Goal: Transaction & Acquisition: Download file/media

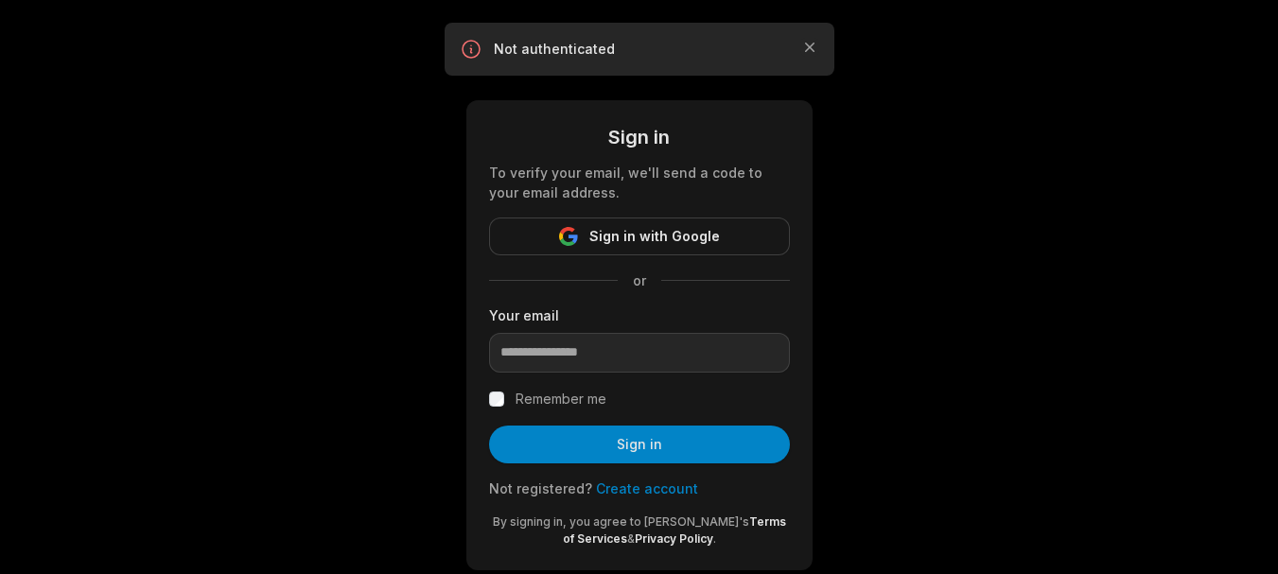
type input "**********"
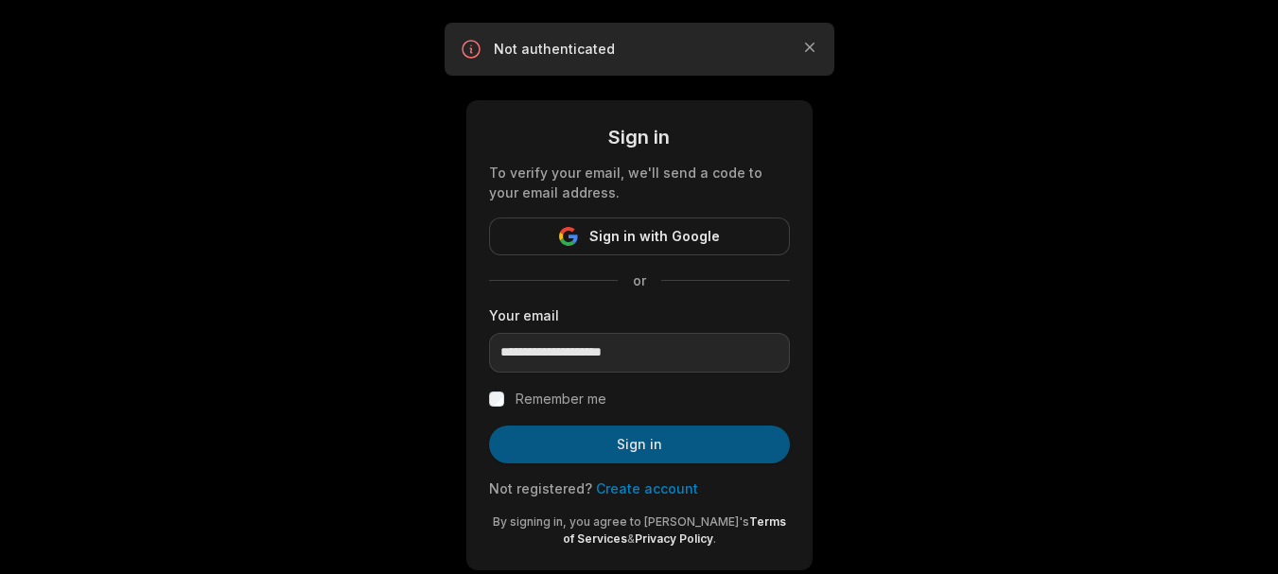
click at [616, 449] on button "Sign in" at bounding box center [639, 445] width 301 height 38
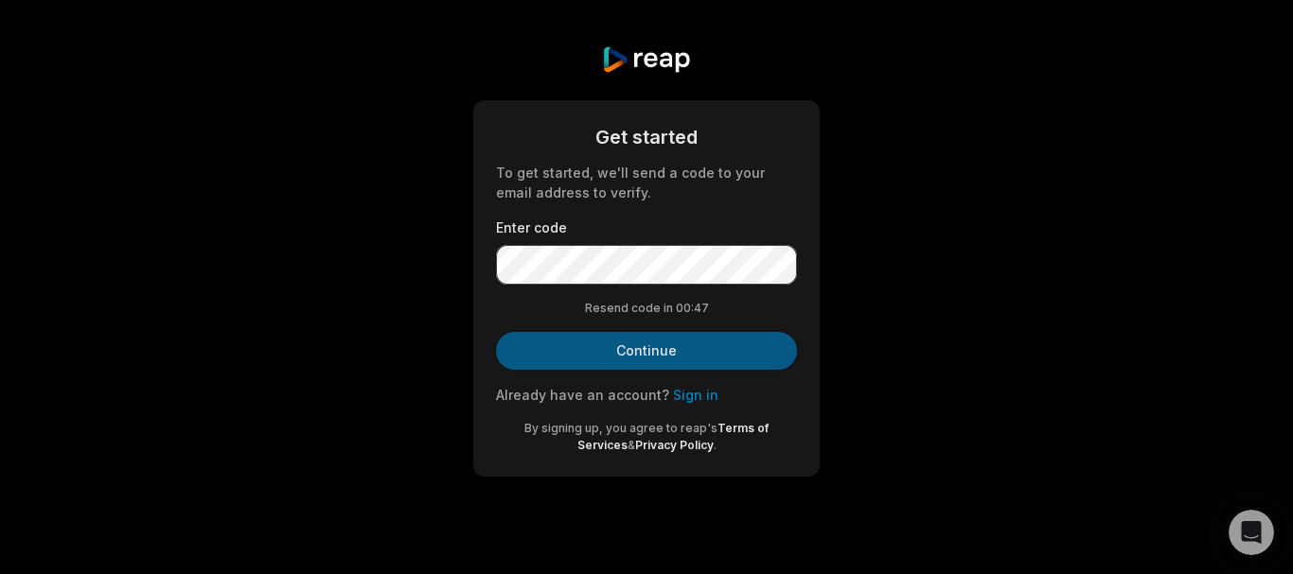
click at [619, 343] on button "Continue" at bounding box center [646, 351] width 301 height 38
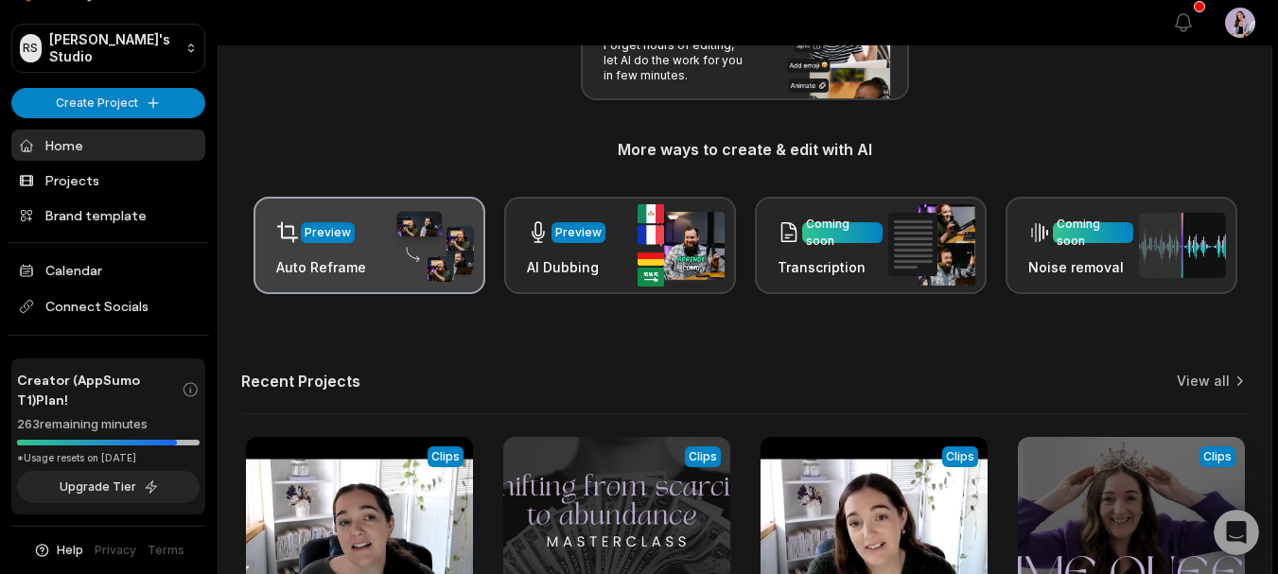
scroll to position [473, 0]
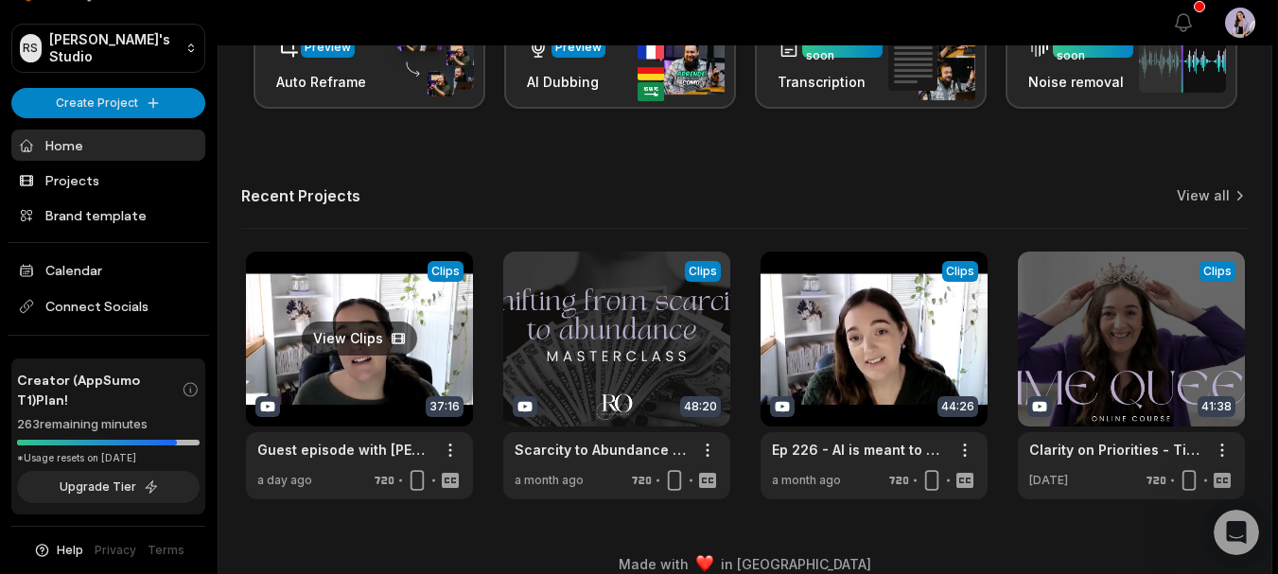
click at [360, 374] on link at bounding box center [359, 376] width 227 height 248
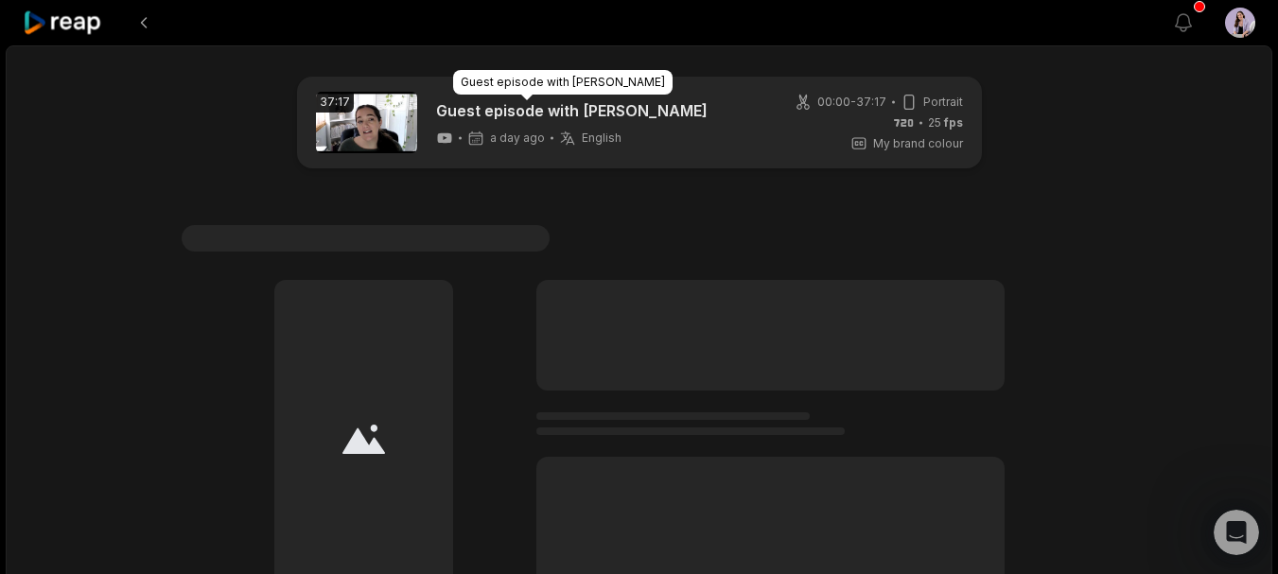
click at [587, 112] on link "Guest episode with [PERSON_NAME]" at bounding box center [572, 110] width 272 height 23
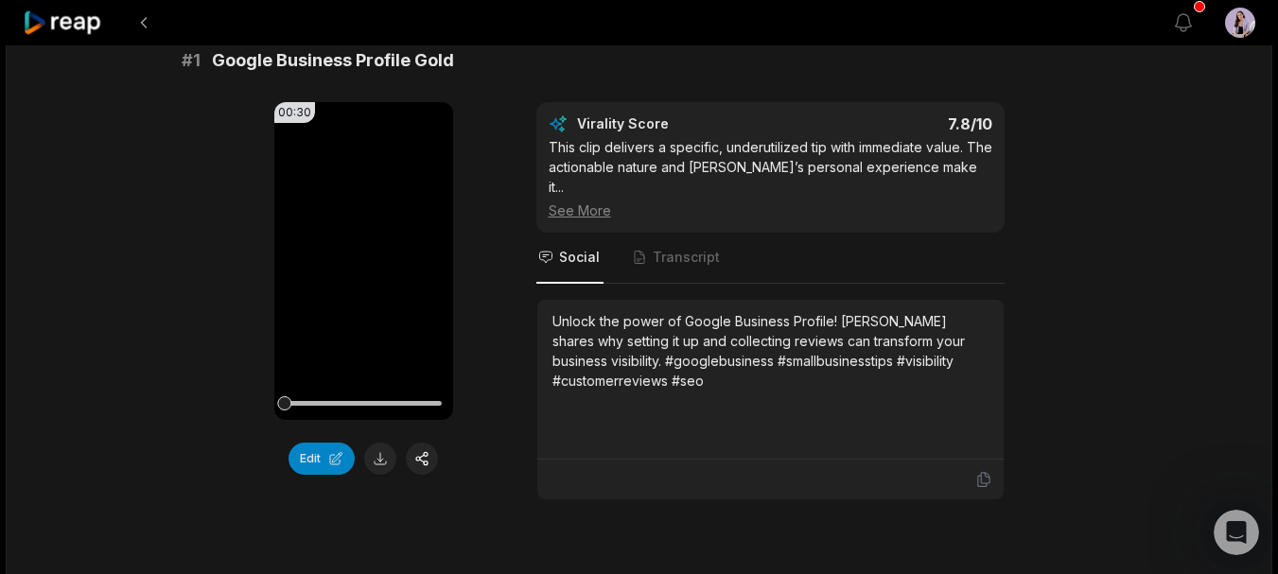
scroll to position [189, 0]
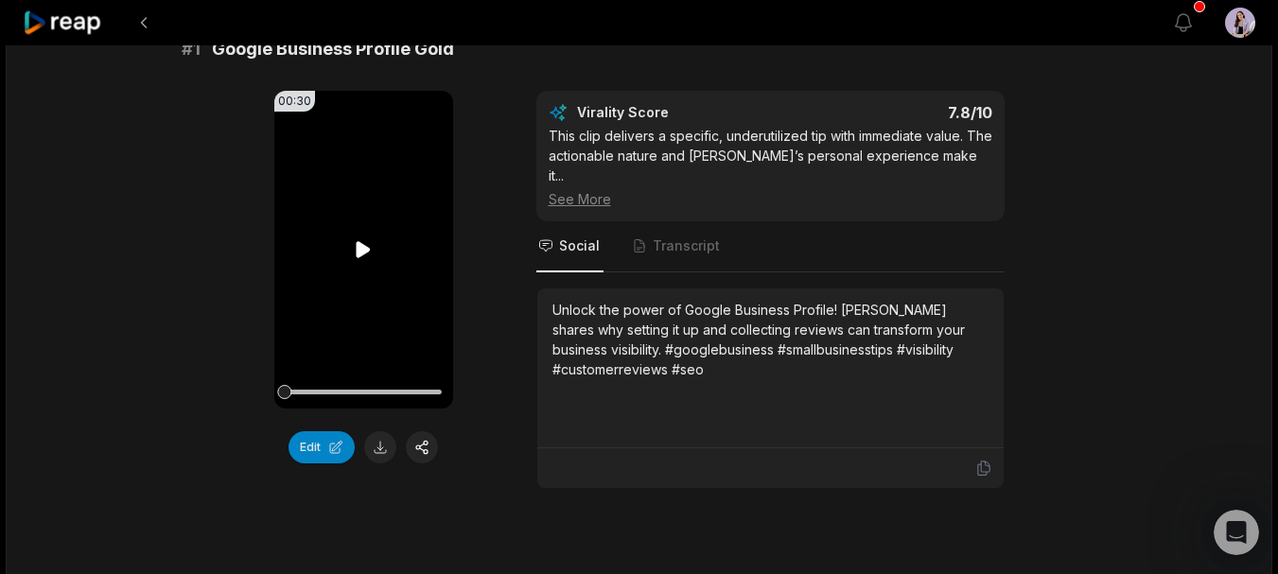
click at [355, 347] on video "Your browser does not support mp4 format." at bounding box center [363, 250] width 179 height 318
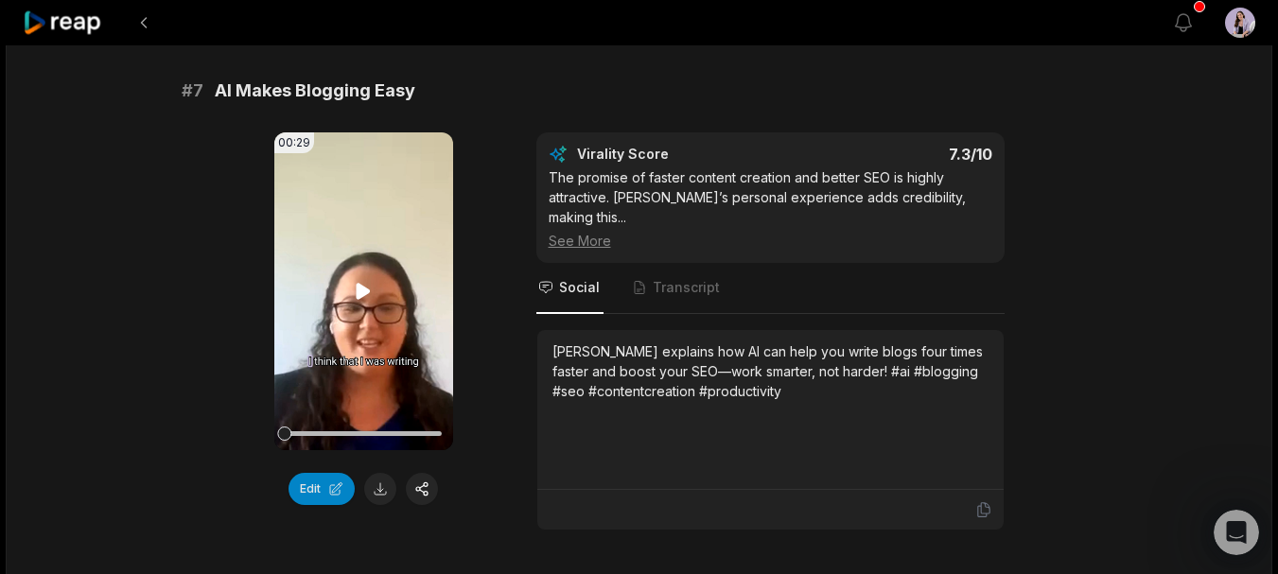
scroll to position [3501, 0]
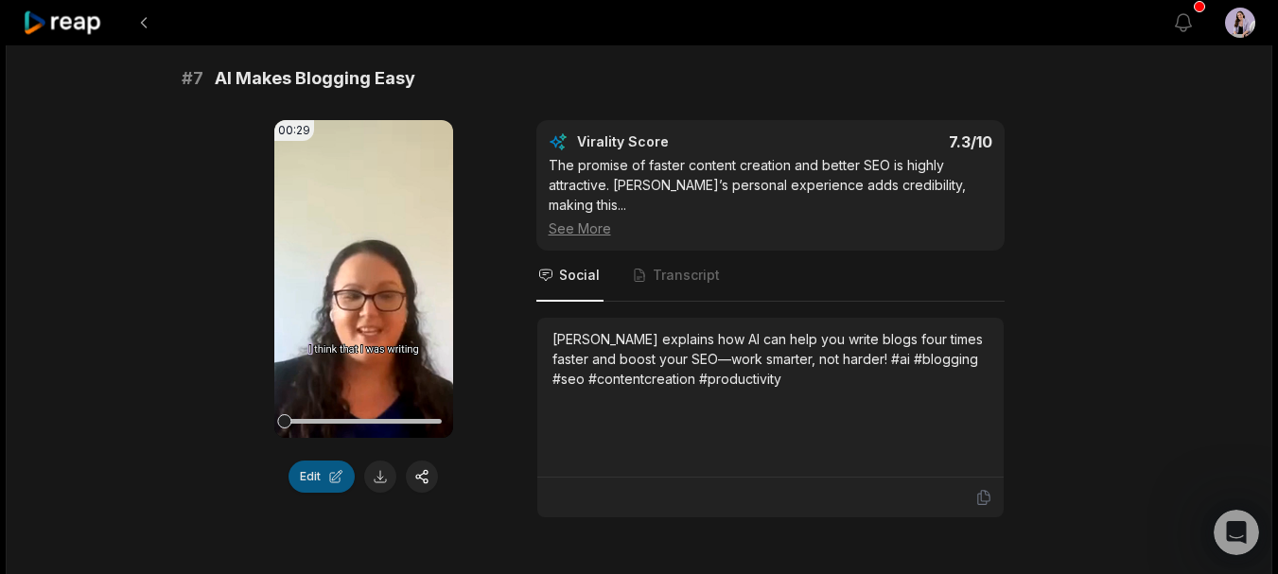
click at [320, 461] on button "Edit" at bounding box center [322, 477] width 66 height 32
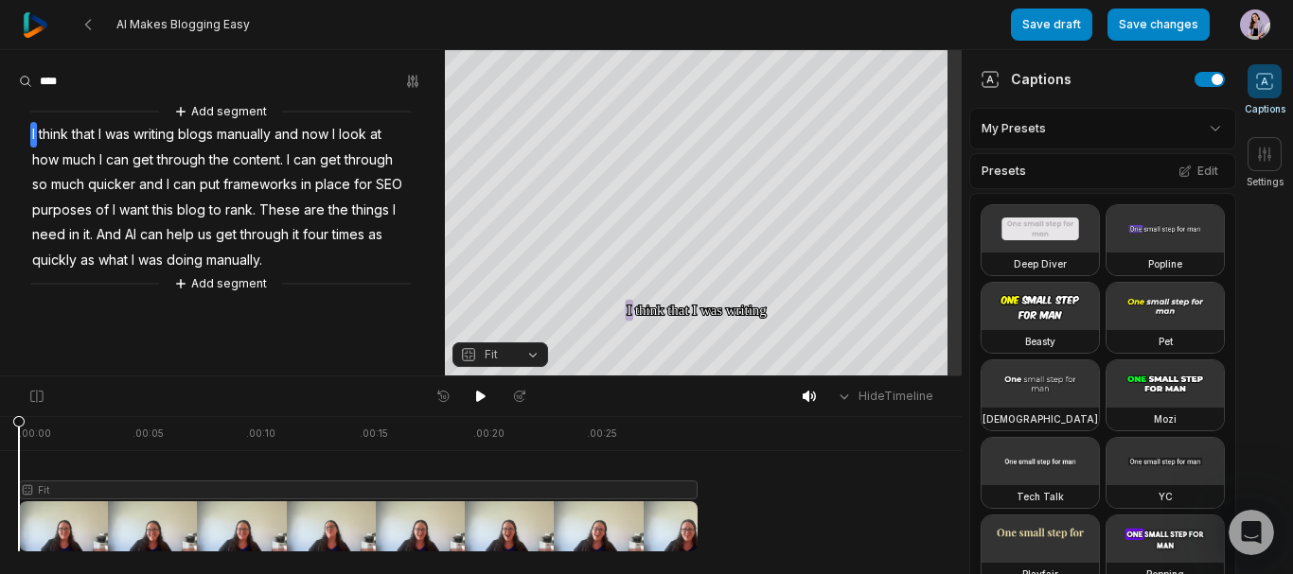
click at [1027, 125] on html "AI Makes Blogging Easy Save draft Save changes Open user menu Captions Settings…" at bounding box center [646, 287] width 1293 height 574
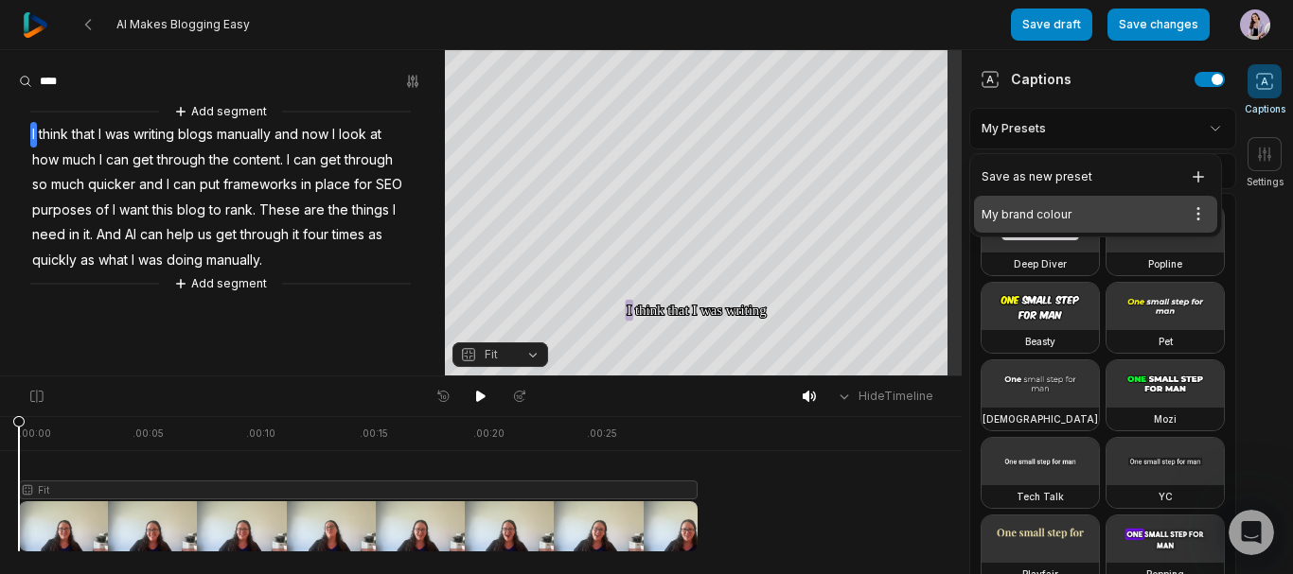
click at [1036, 215] on div "My brand colour Open options" at bounding box center [1095, 214] width 243 height 37
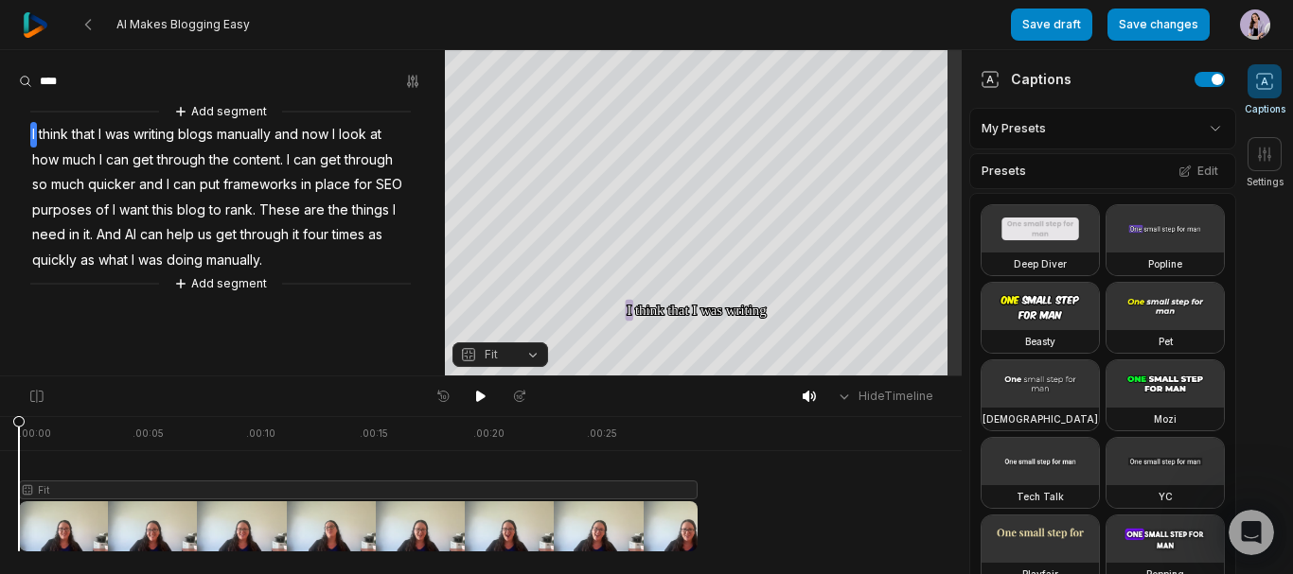
click at [498, 360] on span "Fit" at bounding box center [485, 354] width 50 height 17
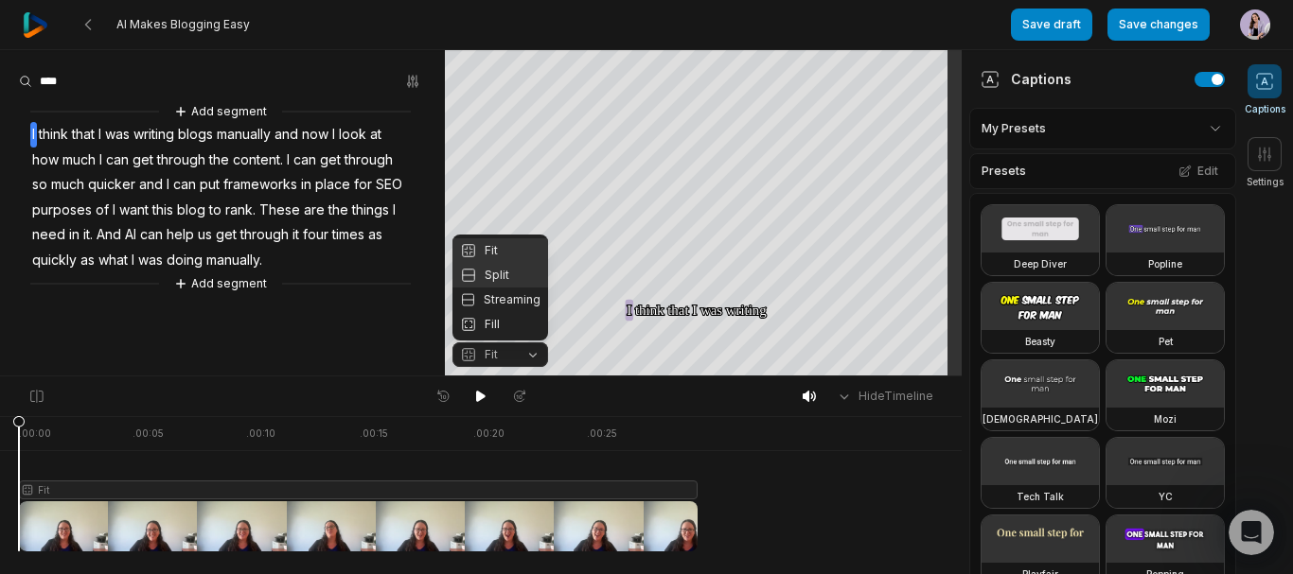
click at [513, 278] on div "Split" at bounding box center [500, 275] width 96 height 25
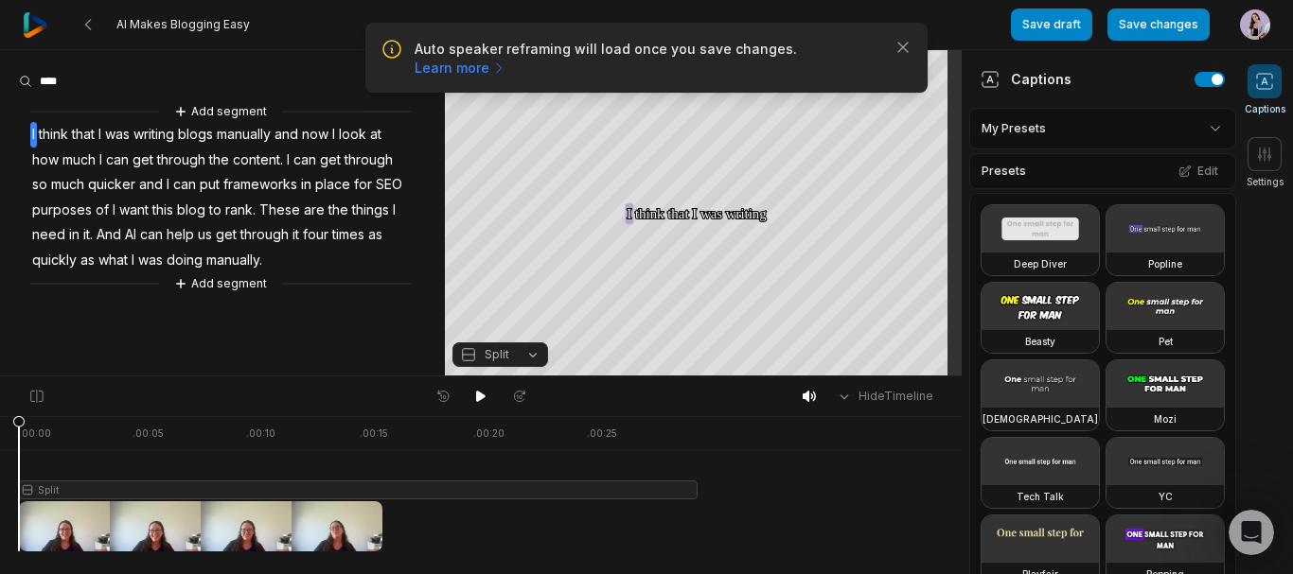
click at [490, 353] on span "Split" at bounding box center [497, 354] width 25 height 17
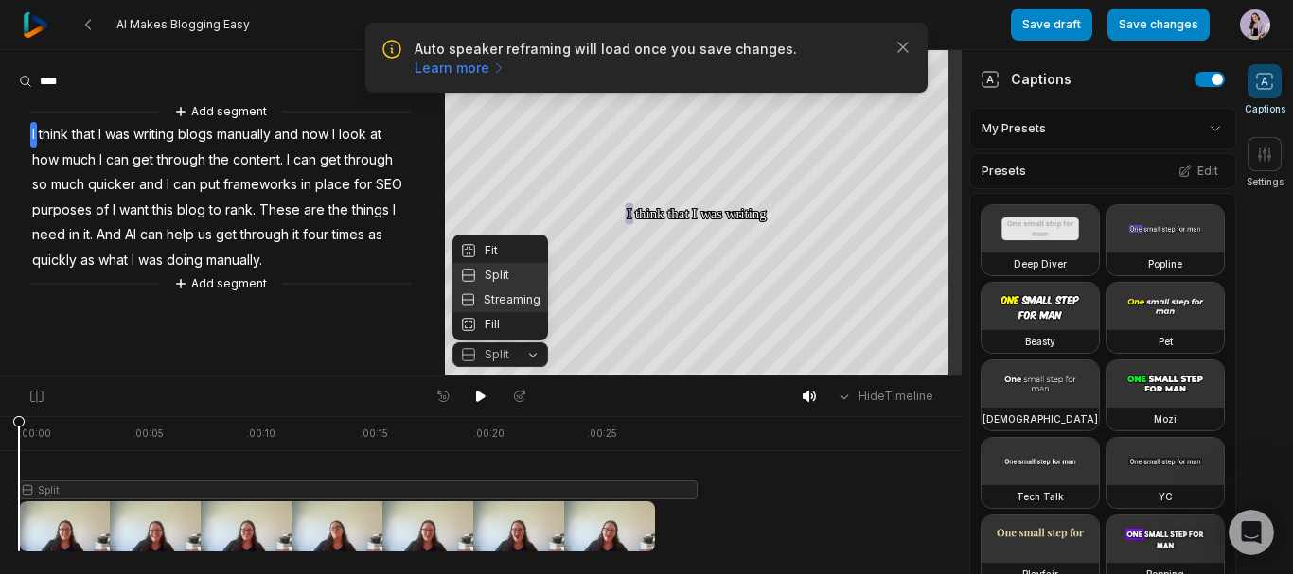
click at [497, 302] on div "Streaming" at bounding box center [500, 300] width 96 height 25
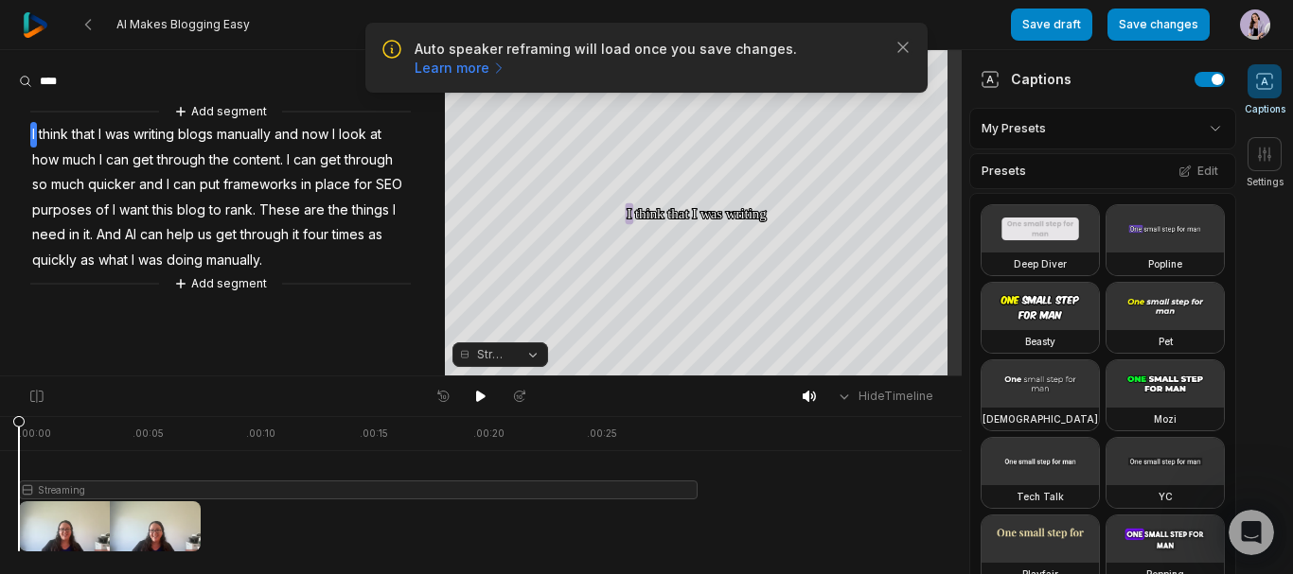
click at [485, 362] on span "Streaming" at bounding box center [493, 354] width 33 height 17
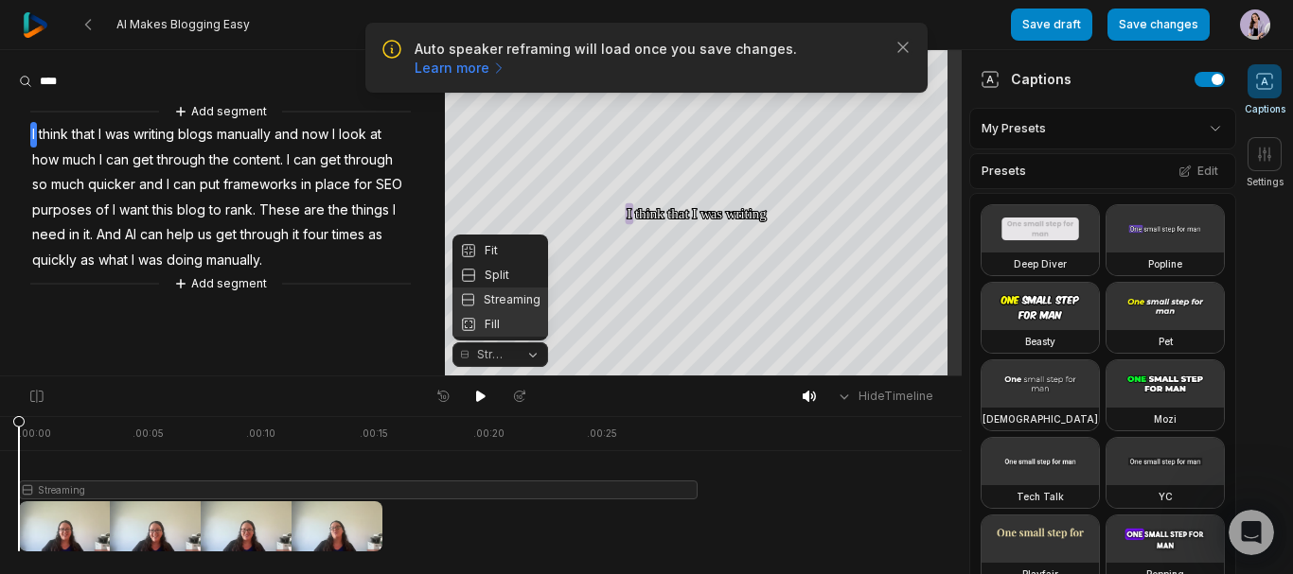
click at [500, 319] on div "Fill" at bounding box center [500, 324] width 96 height 25
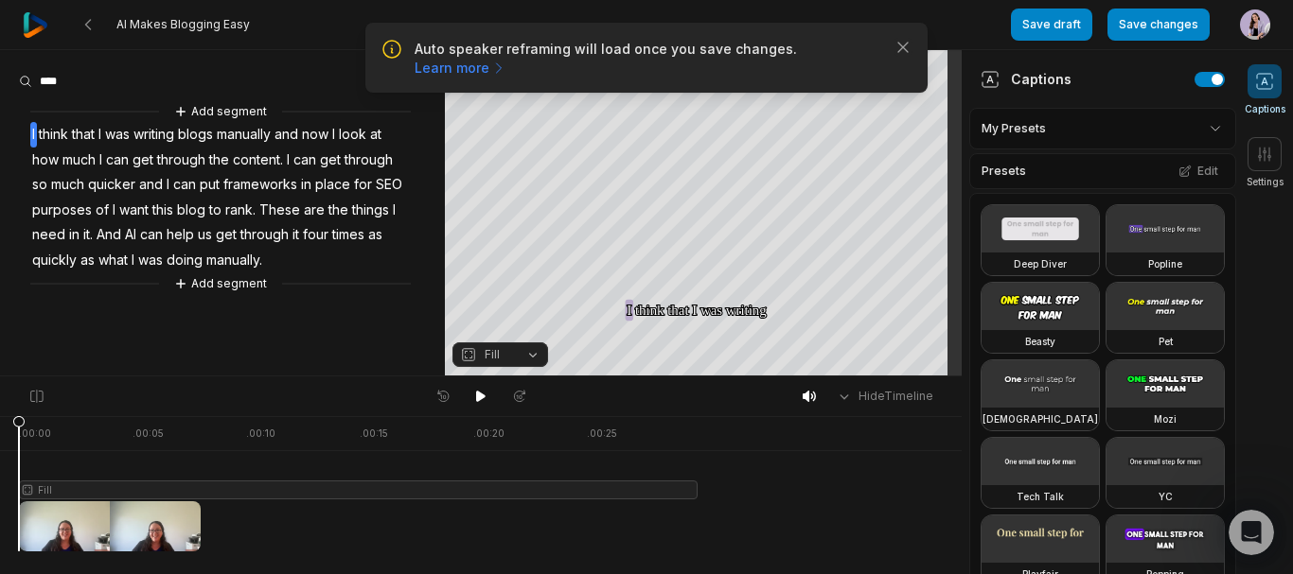
click at [482, 361] on span "Fill" at bounding box center [485, 354] width 50 height 17
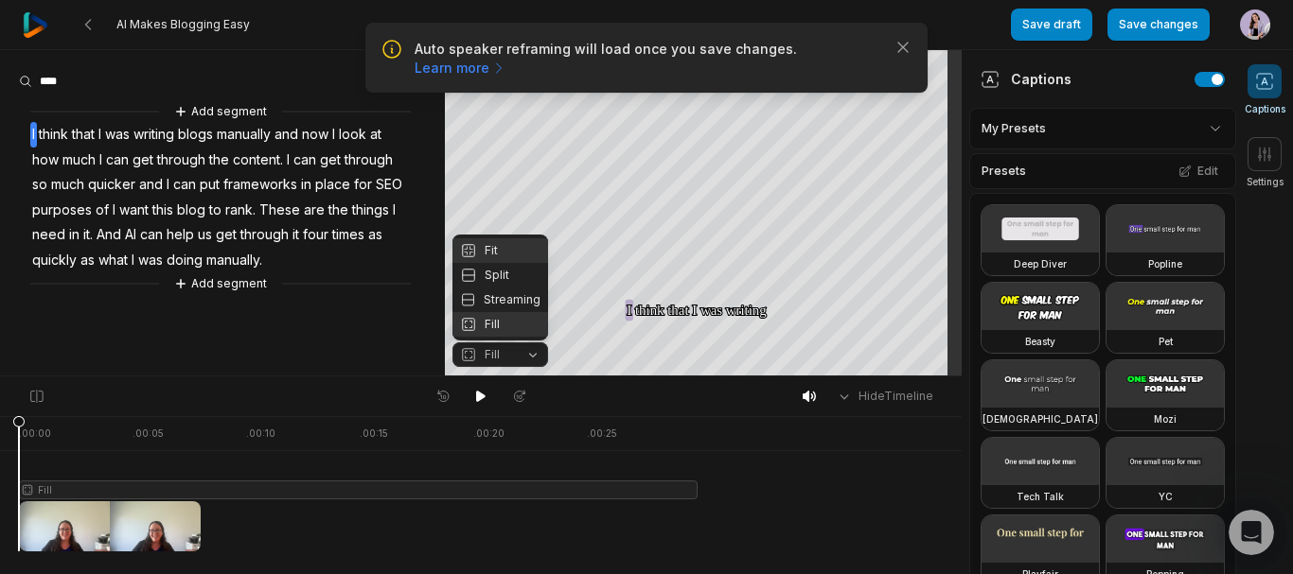
click at [479, 251] on div "Fit" at bounding box center [500, 250] width 96 height 25
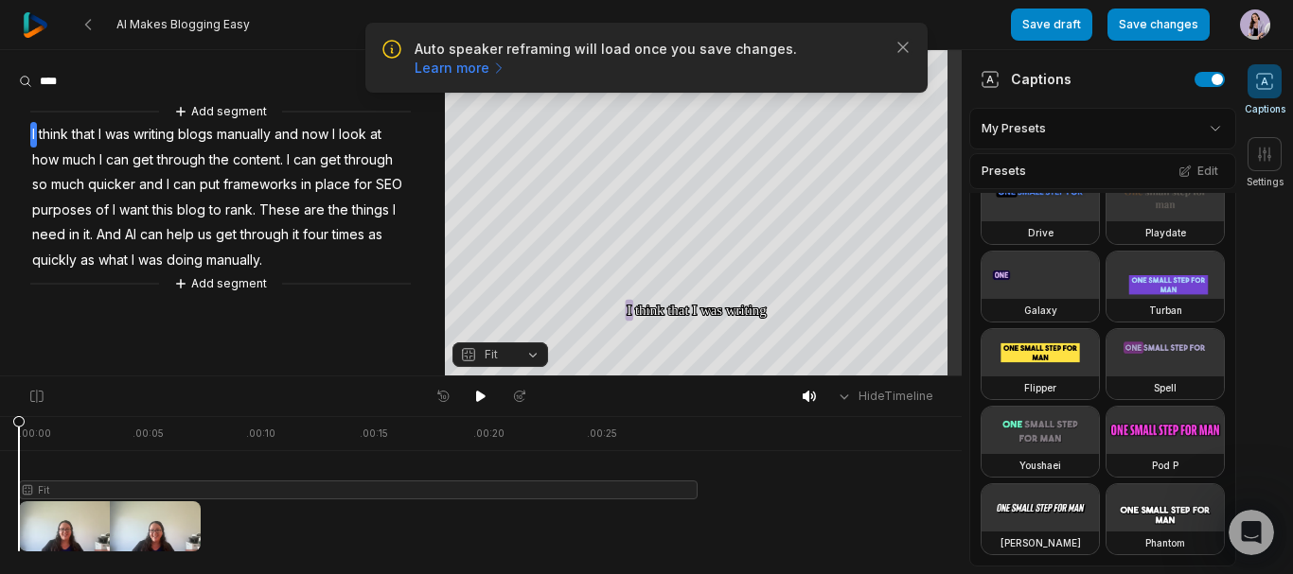
scroll to position [1195, 0]
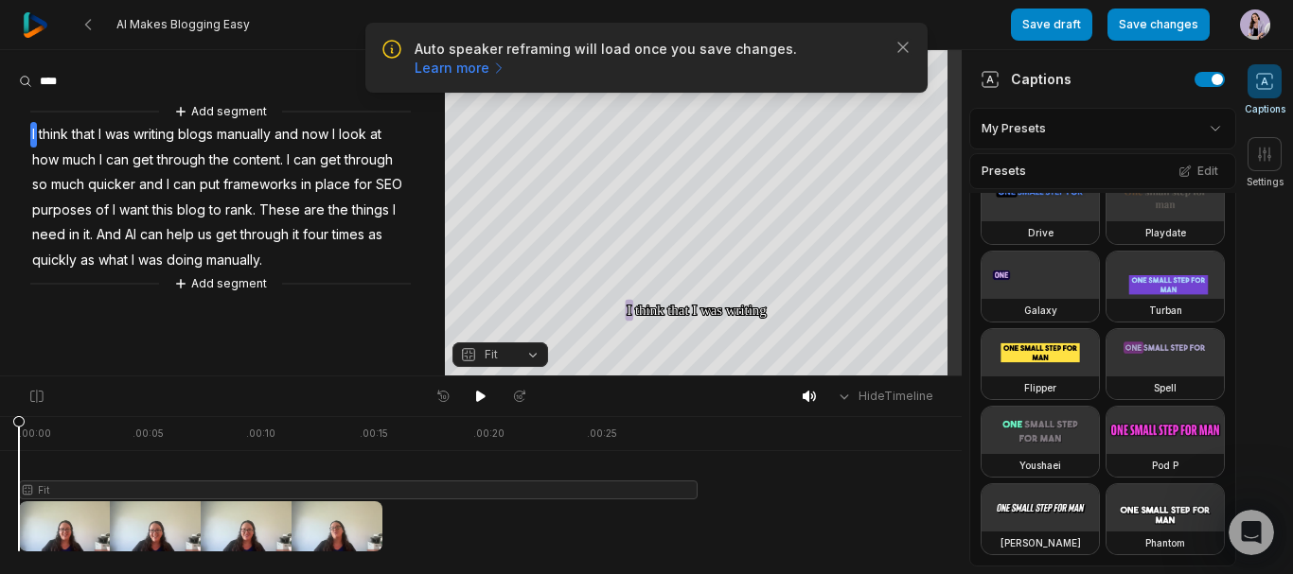
click at [1263, 83] on icon at bounding box center [1264, 81] width 19 height 19
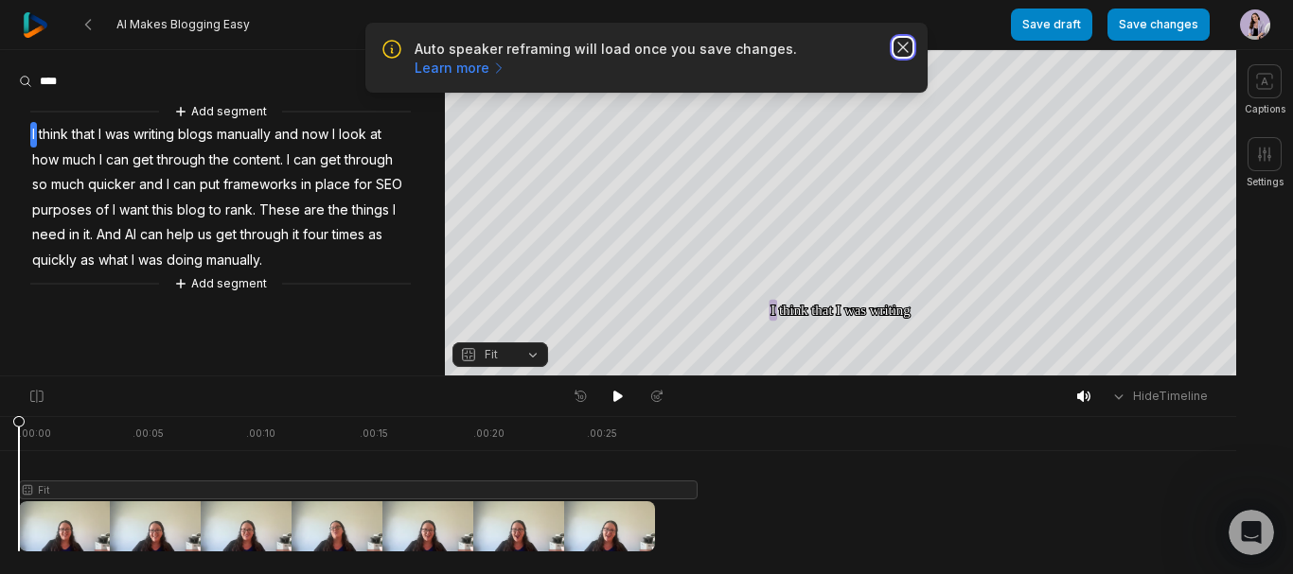
click at [901, 46] on icon "button" at bounding box center [902, 47] width 19 height 19
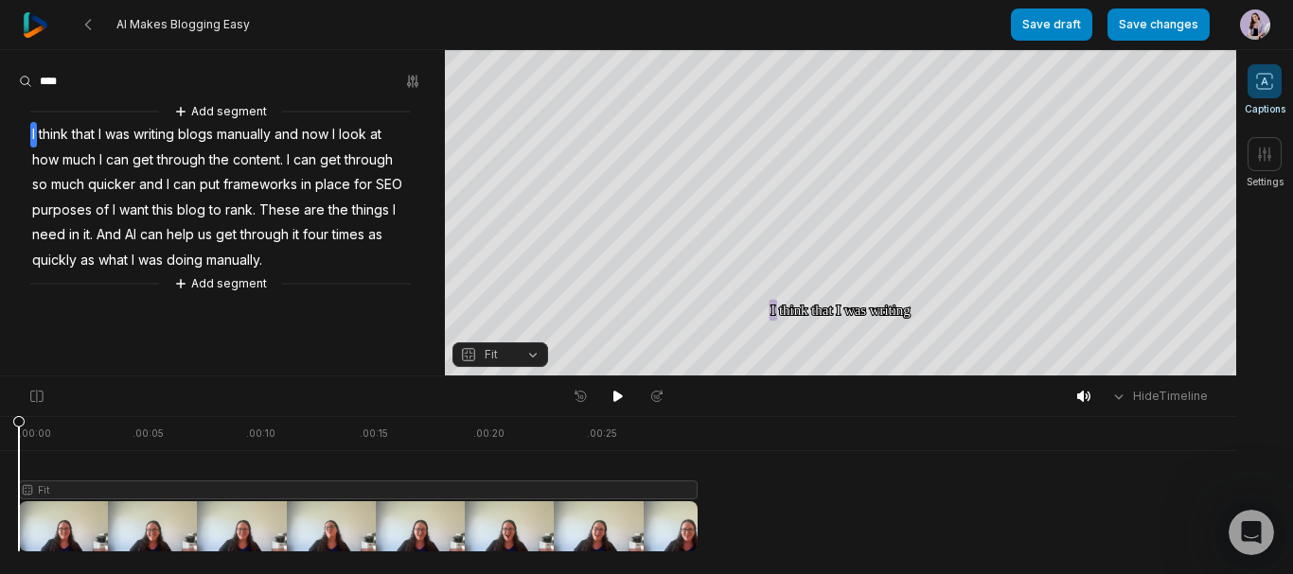
click at [1262, 83] on icon at bounding box center [1264, 82] width 7 height 8
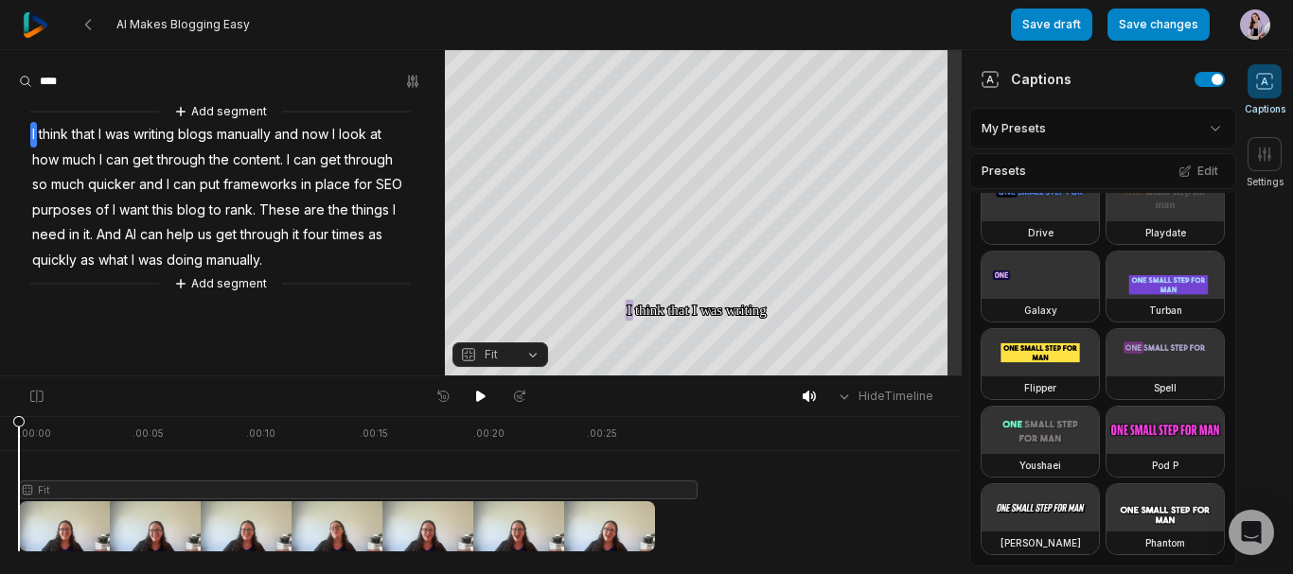
scroll to position [1195, 0]
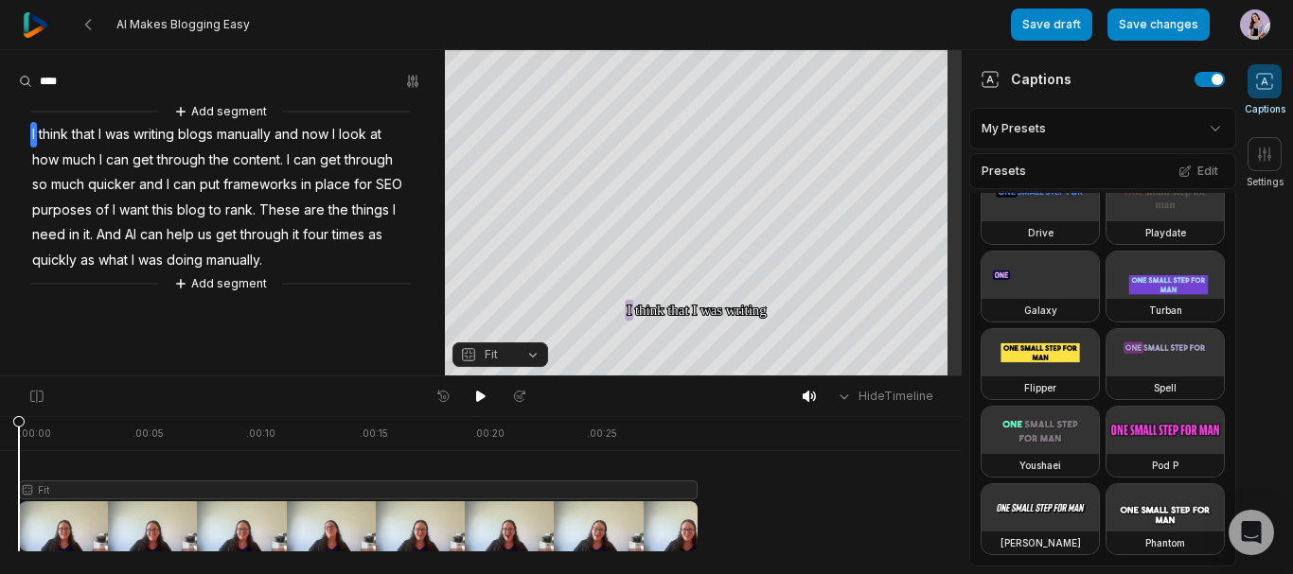
click at [1019, 129] on html "AI Makes Blogging Easy Save draft Save changes Open user menu Captions Settings…" at bounding box center [646, 287] width 1293 height 574
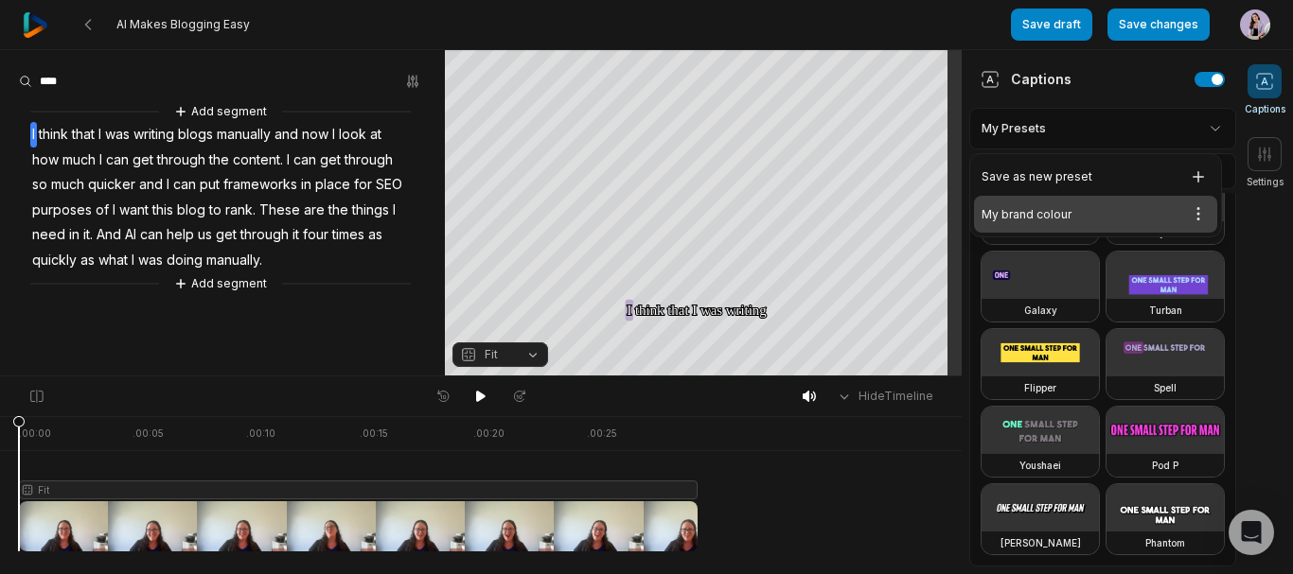
click at [1027, 216] on div "My brand colour Open options" at bounding box center [1095, 214] width 243 height 37
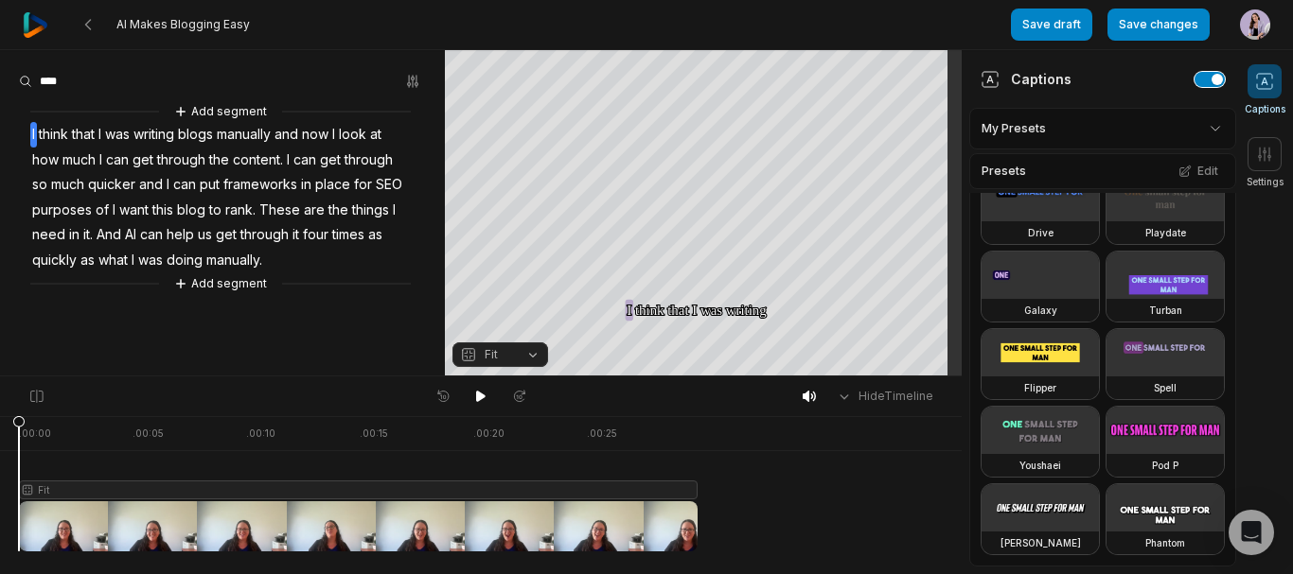
click at [1194, 76] on button "button" at bounding box center [1209, 79] width 30 height 15
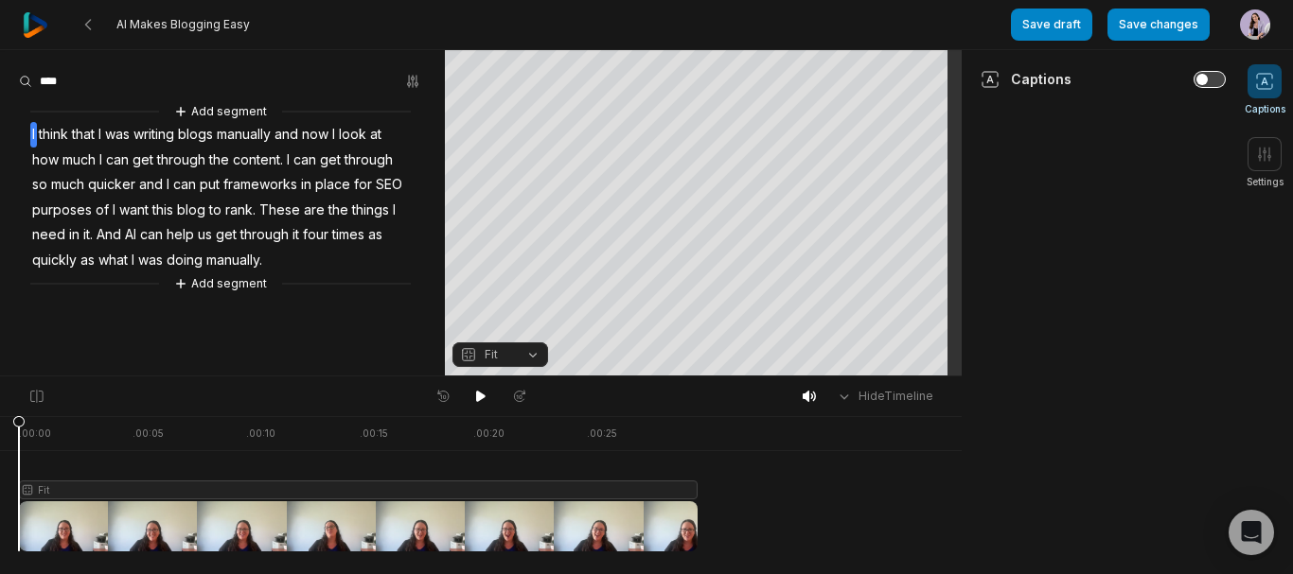
scroll to position [0, 0]
click at [1196, 78] on button "button" at bounding box center [1209, 79] width 30 height 15
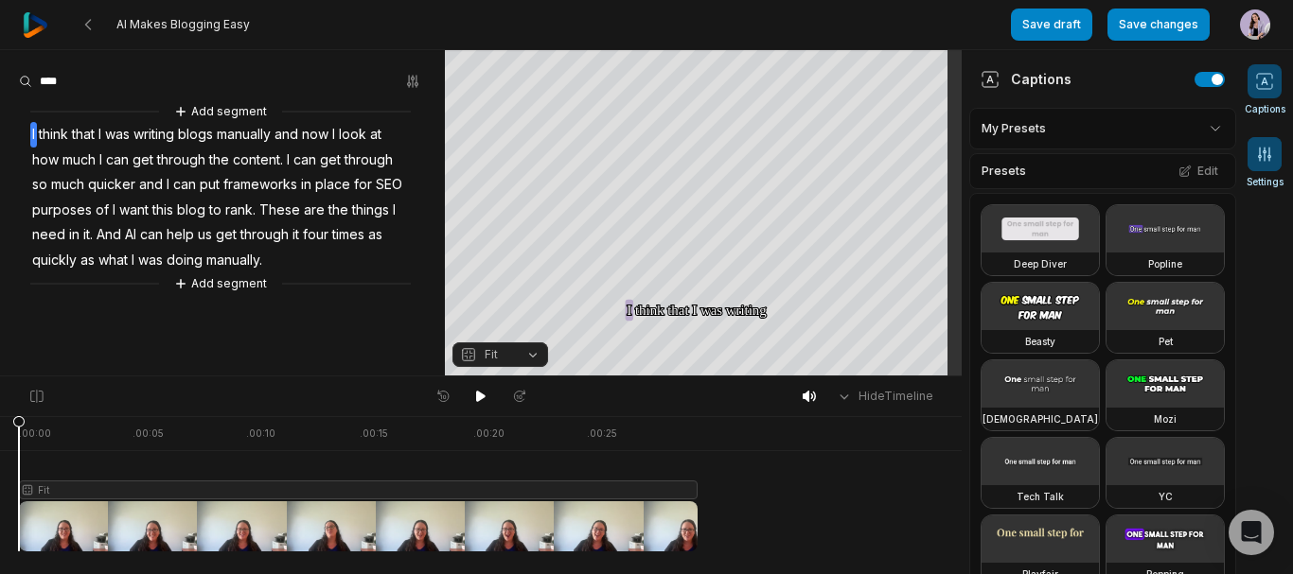
click at [1270, 82] on icon at bounding box center [1264, 81] width 19 height 19
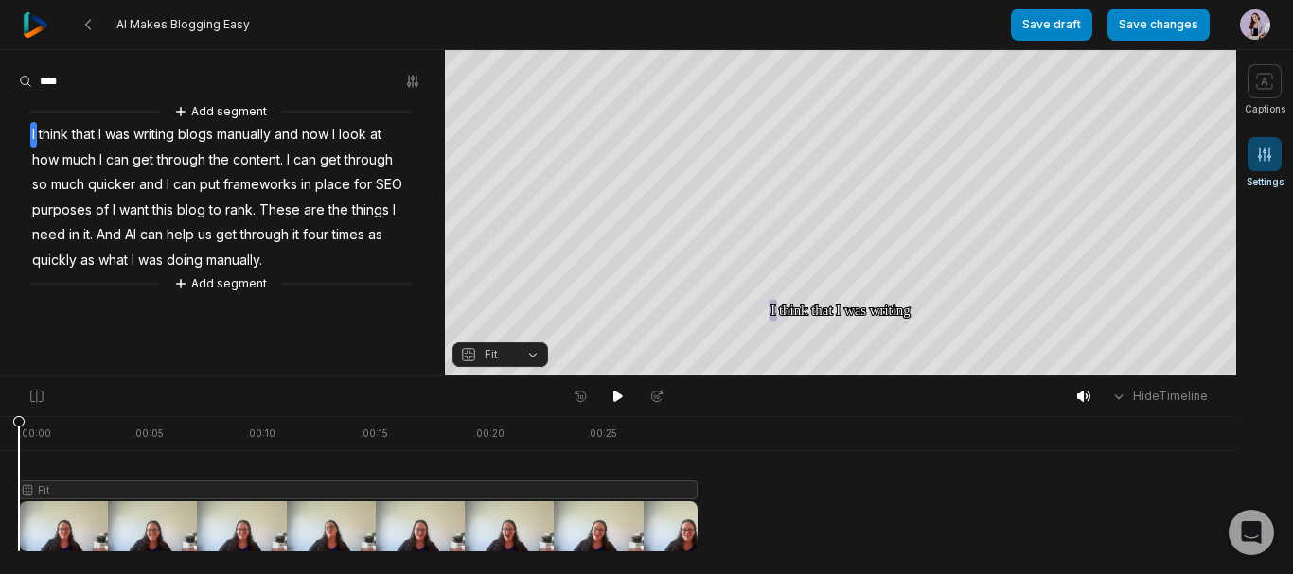
click at [1270, 155] on icon at bounding box center [1265, 154] width 12 height 13
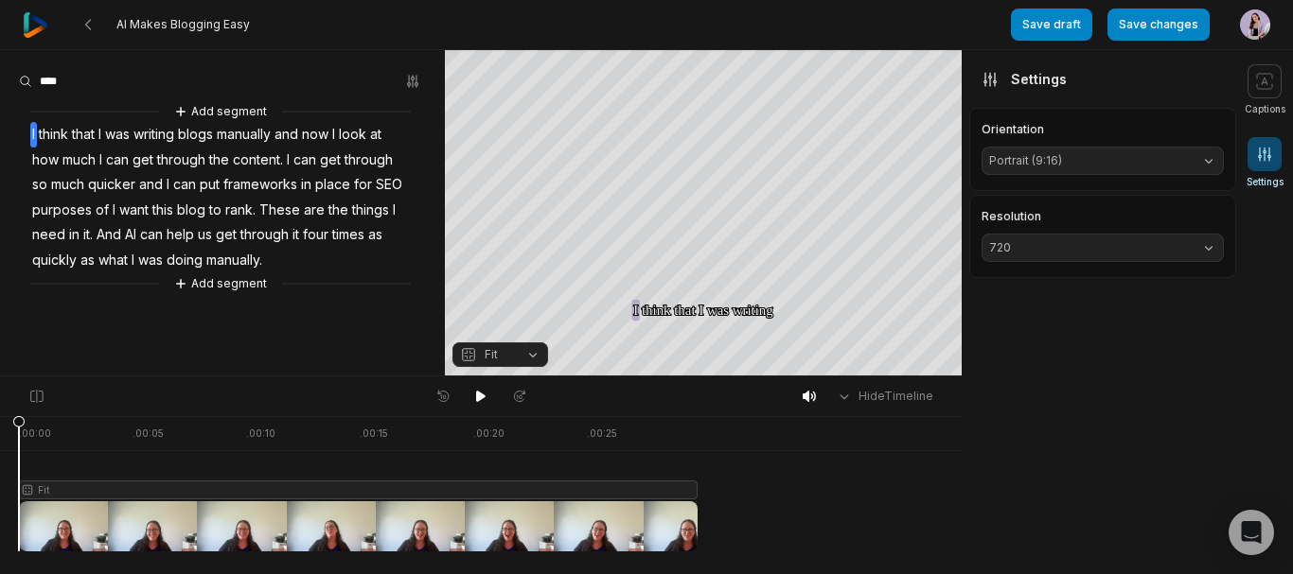
click at [1260, 159] on icon at bounding box center [1265, 154] width 12 height 13
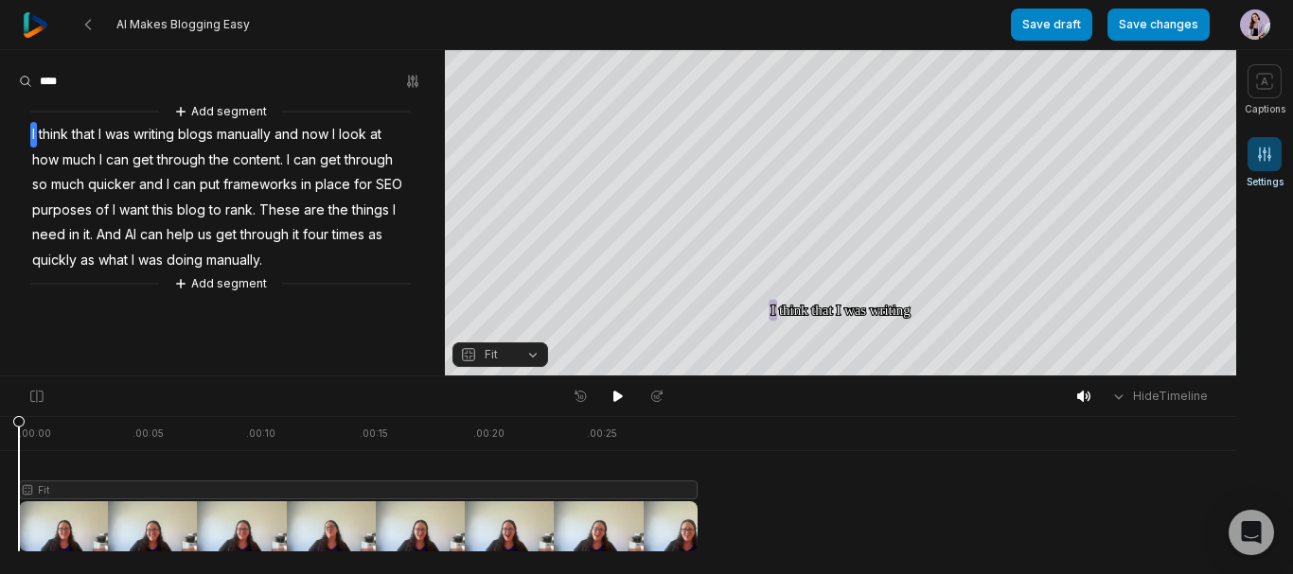
click at [1275, 154] on span at bounding box center [1264, 154] width 34 height 34
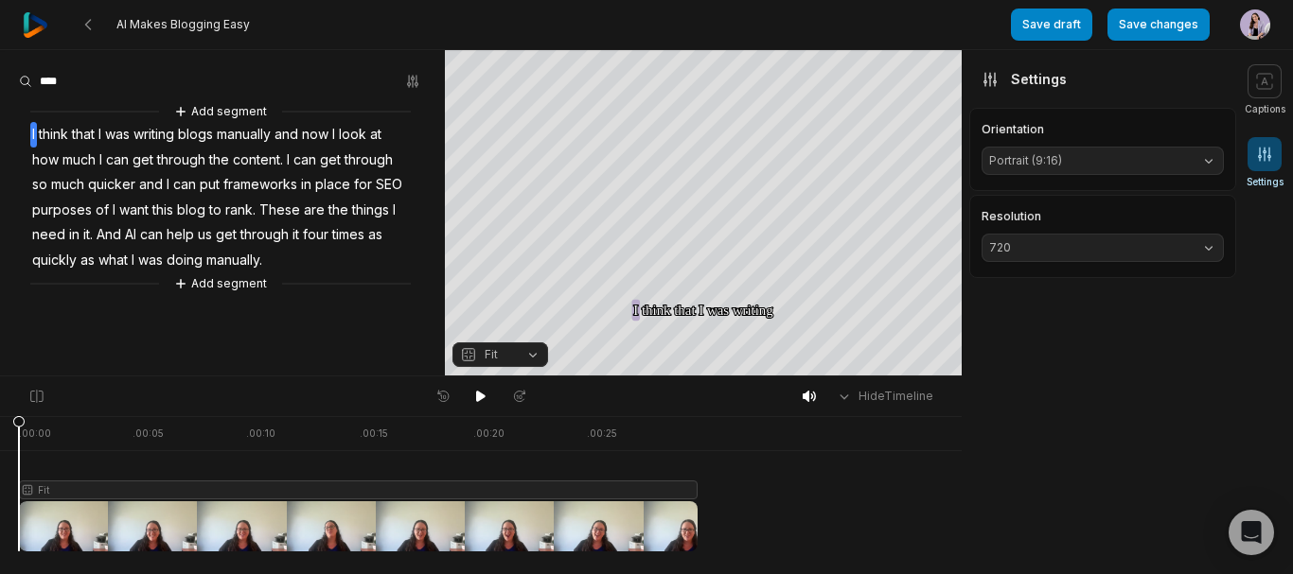
click at [992, 79] on icon at bounding box center [989, 79] width 19 height 19
click at [1256, 78] on icon at bounding box center [1264, 81] width 19 height 19
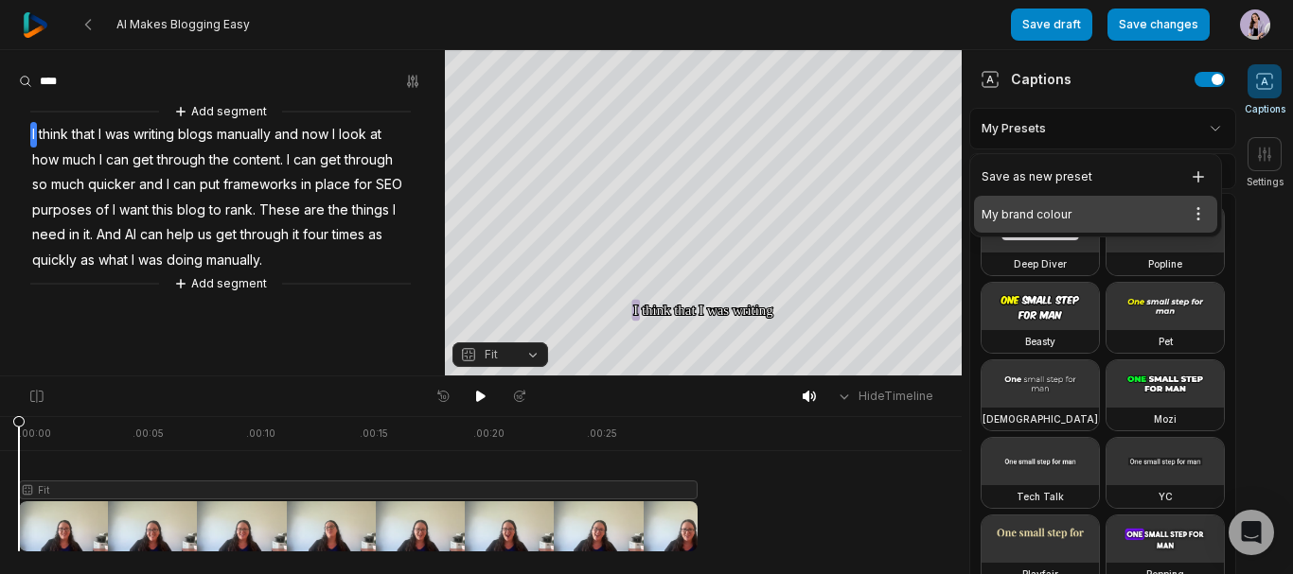
click at [1170, 122] on html "AI Makes Blogging Easy Save draft Save changes Open user menu Captions Settings…" at bounding box center [646, 287] width 1293 height 574
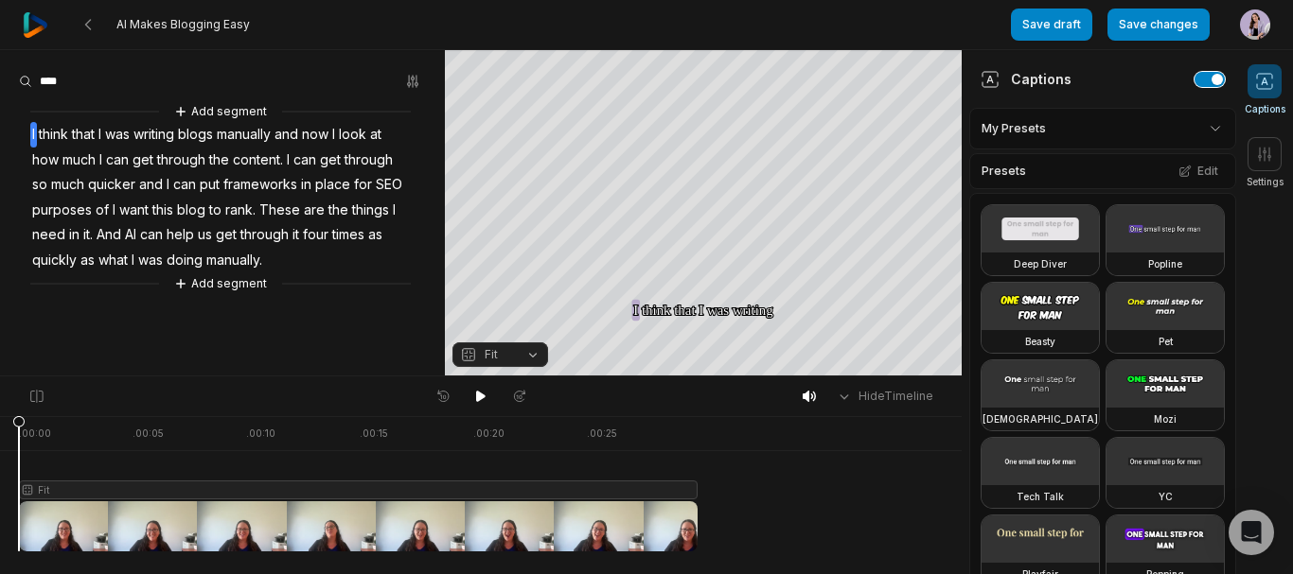
click at [1194, 79] on button "button" at bounding box center [1209, 79] width 30 height 15
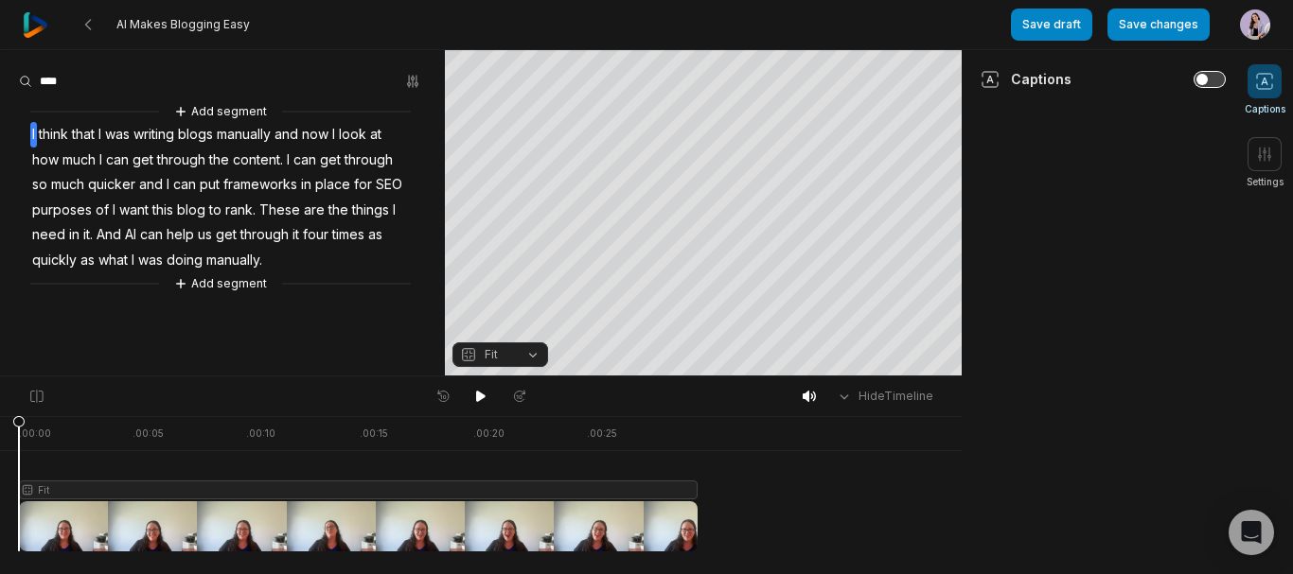
click at [1217, 76] on button "button" at bounding box center [1209, 79] width 30 height 15
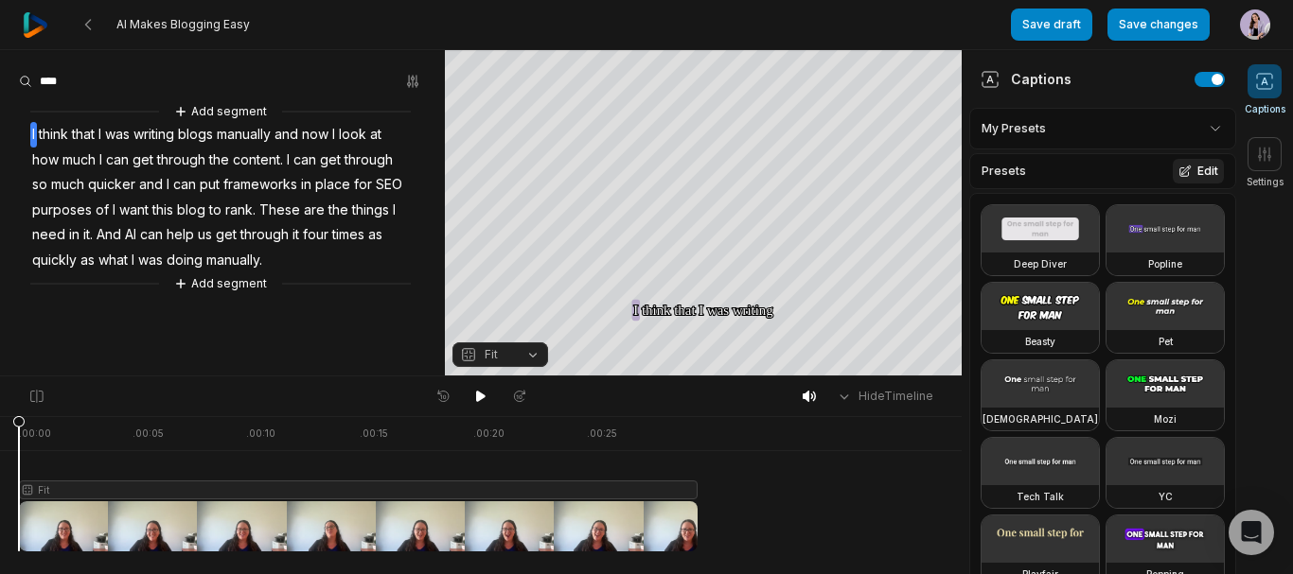
click at [1178, 171] on icon at bounding box center [1184, 171] width 13 height 13
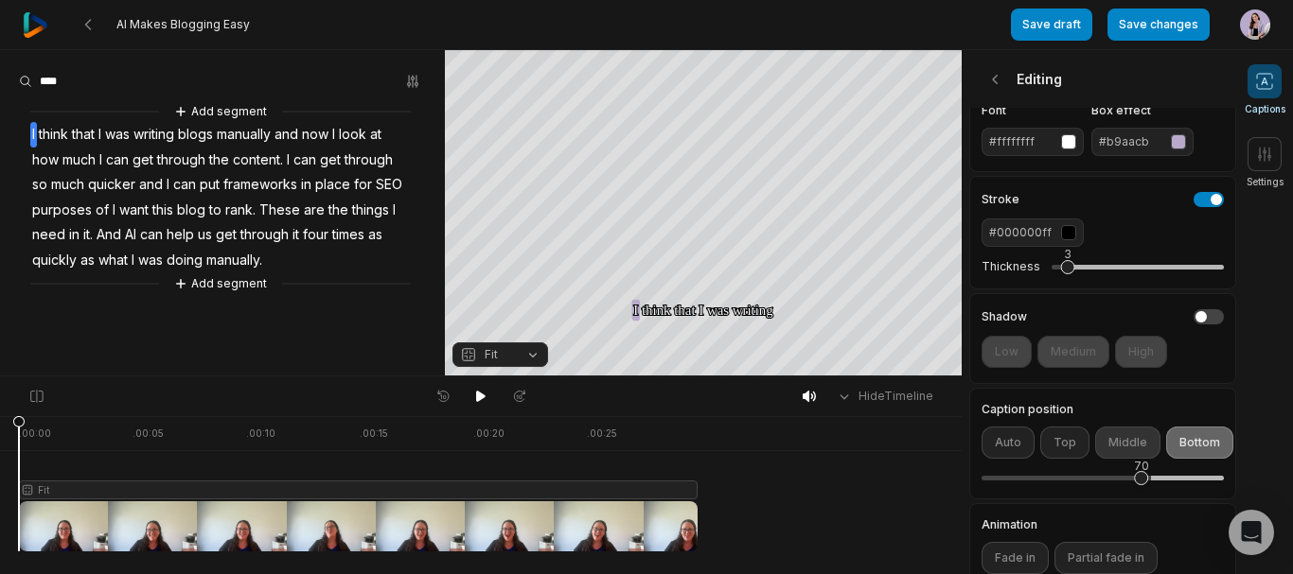
scroll to position [284, 0]
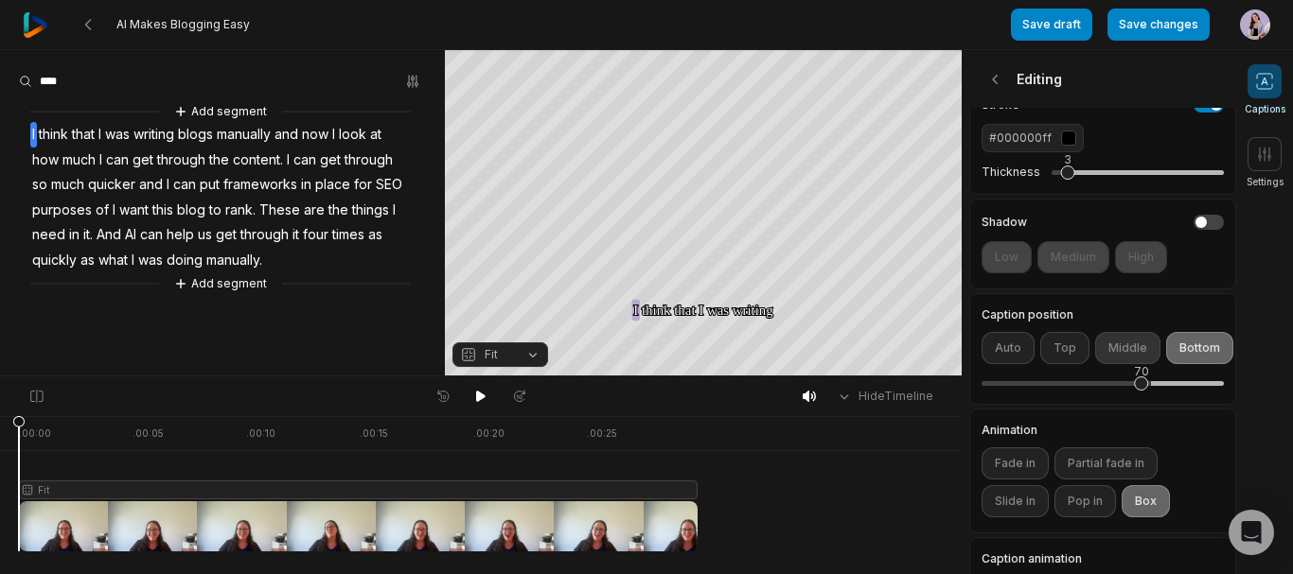
click at [1116, 364] on button "Middle" at bounding box center [1127, 348] width 65 height 32
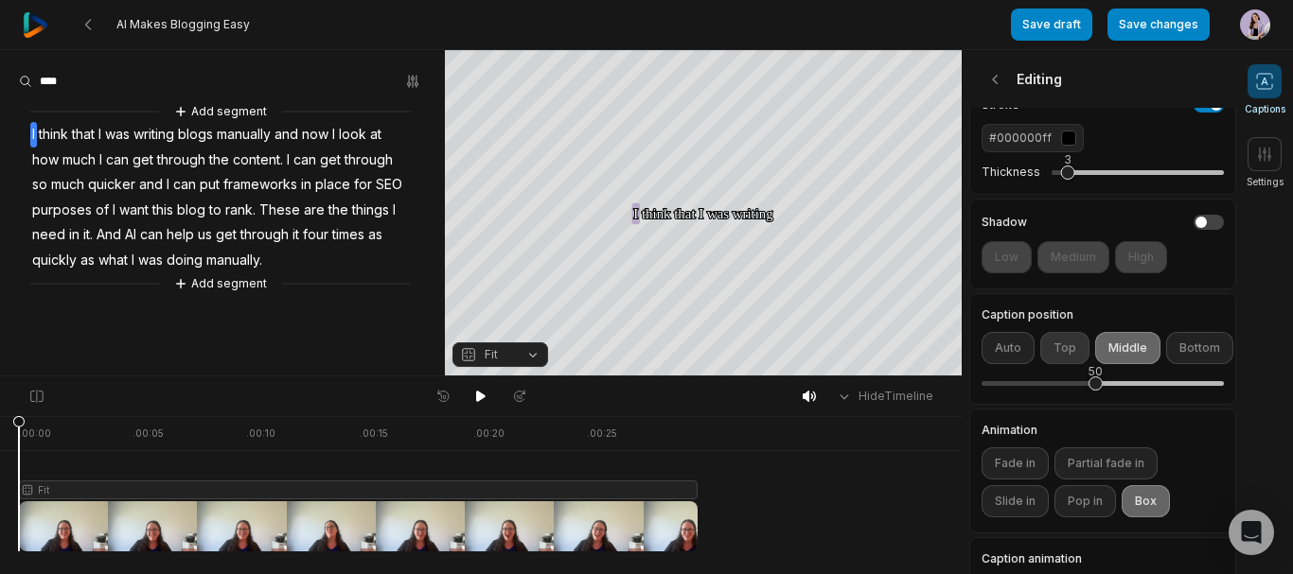
click at [1059, 364] on button "Top" at bounding box center [1064, 348] width 49 height 32
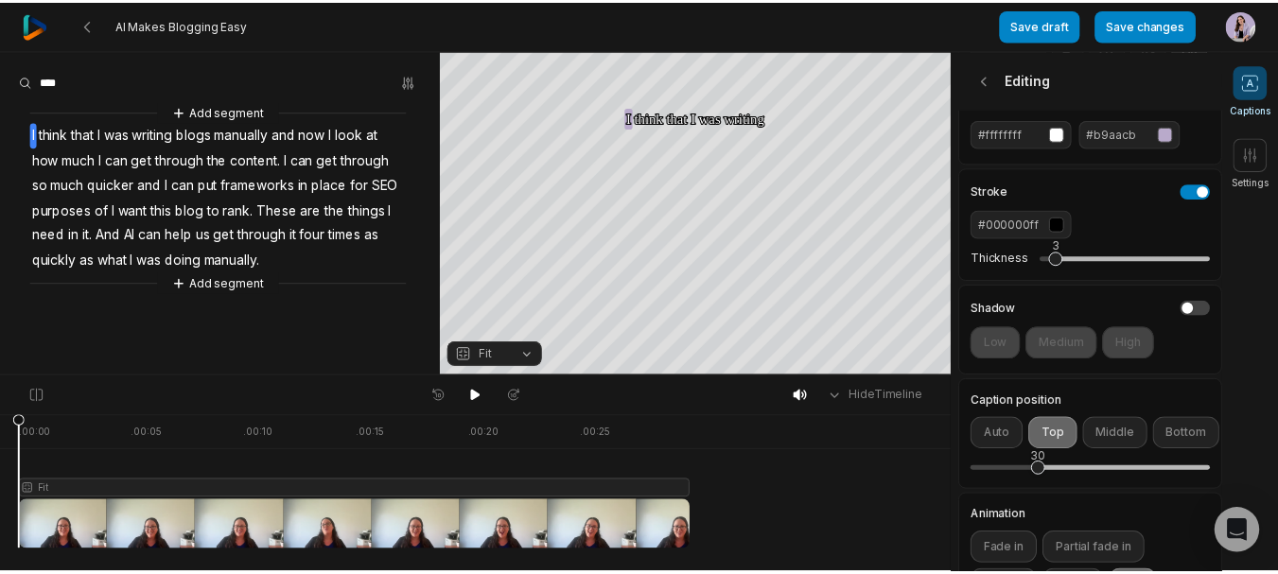
scroll to position [403, 0]
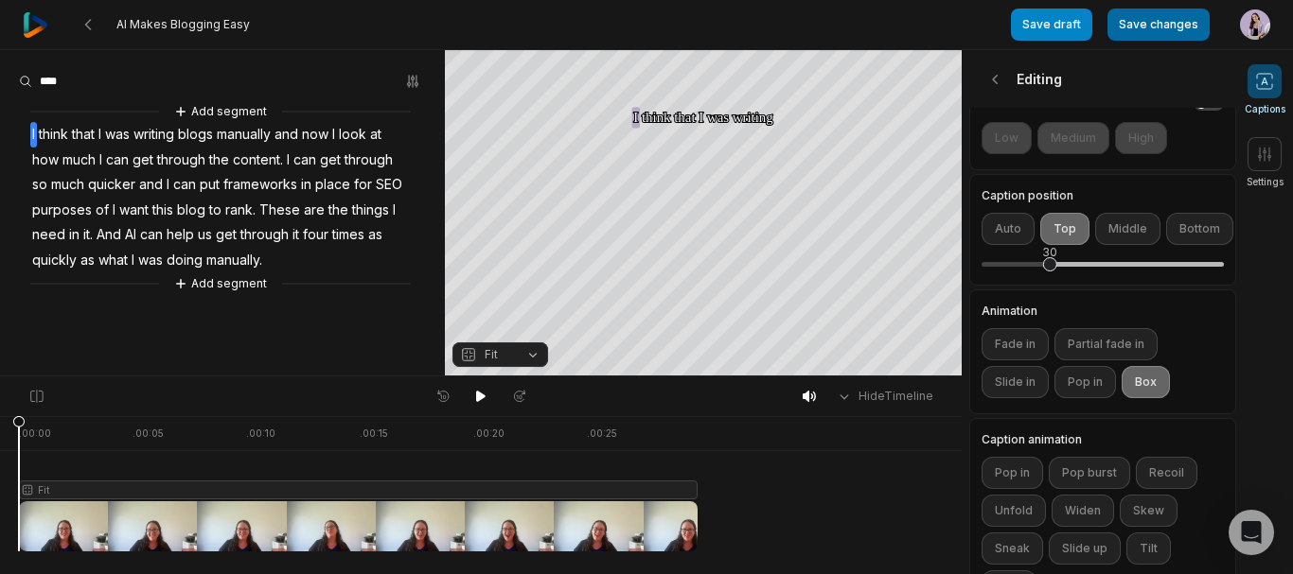
click at [1159, 21] on button "Save changes" at bounding box center [1158, 25] width 102 height 32
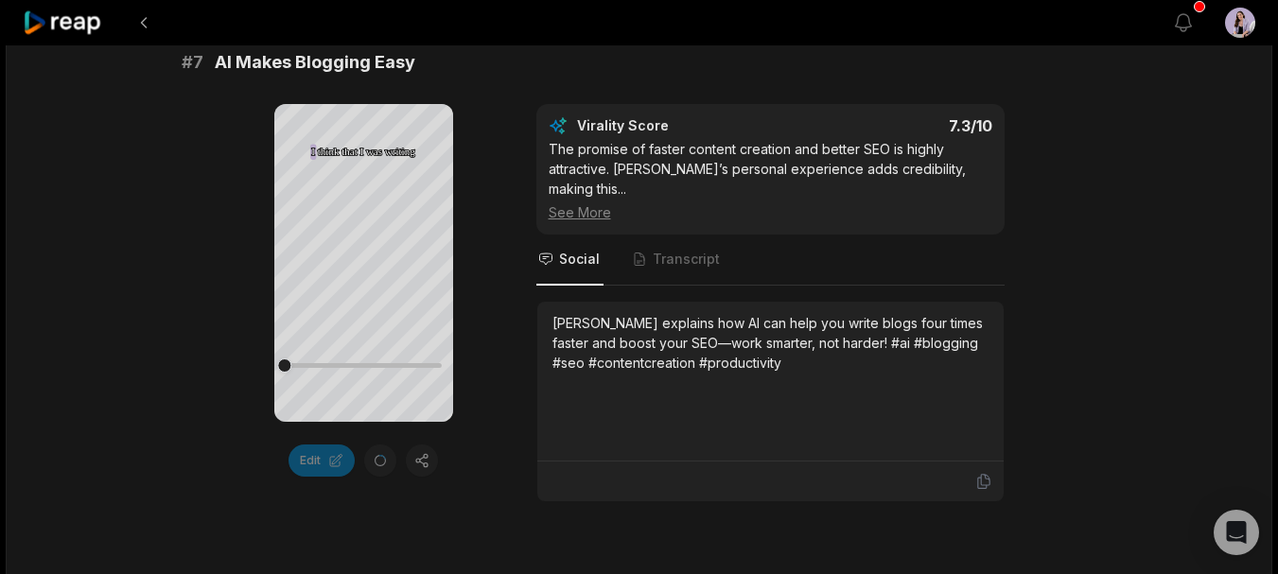
scroll to position [3501, 0]
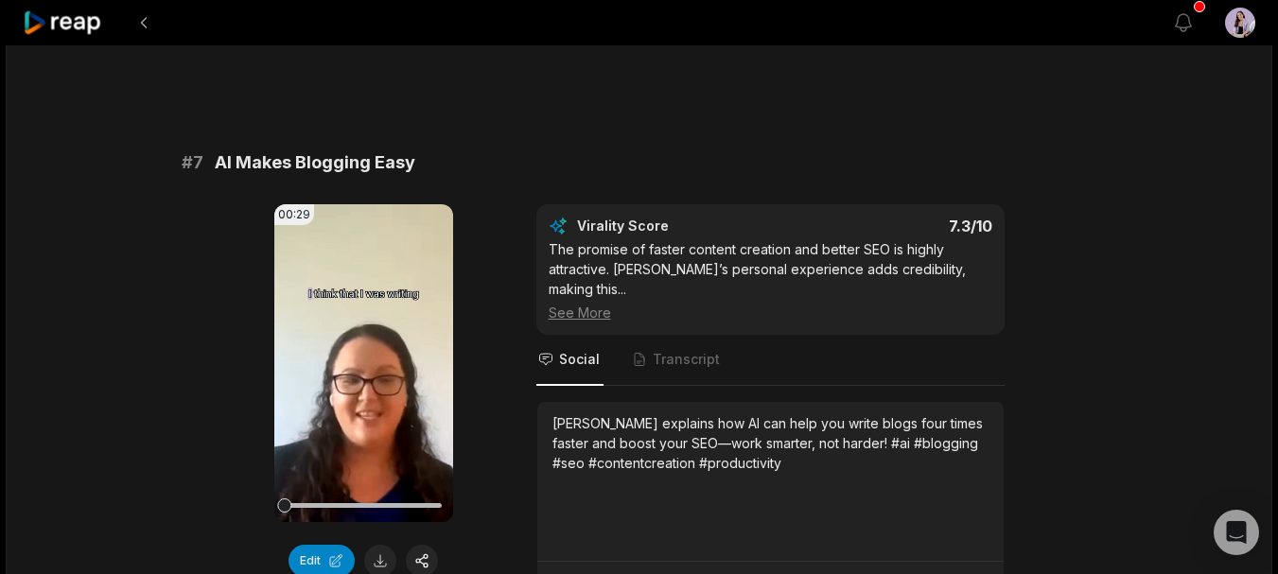
scroll to position [3596, 0]
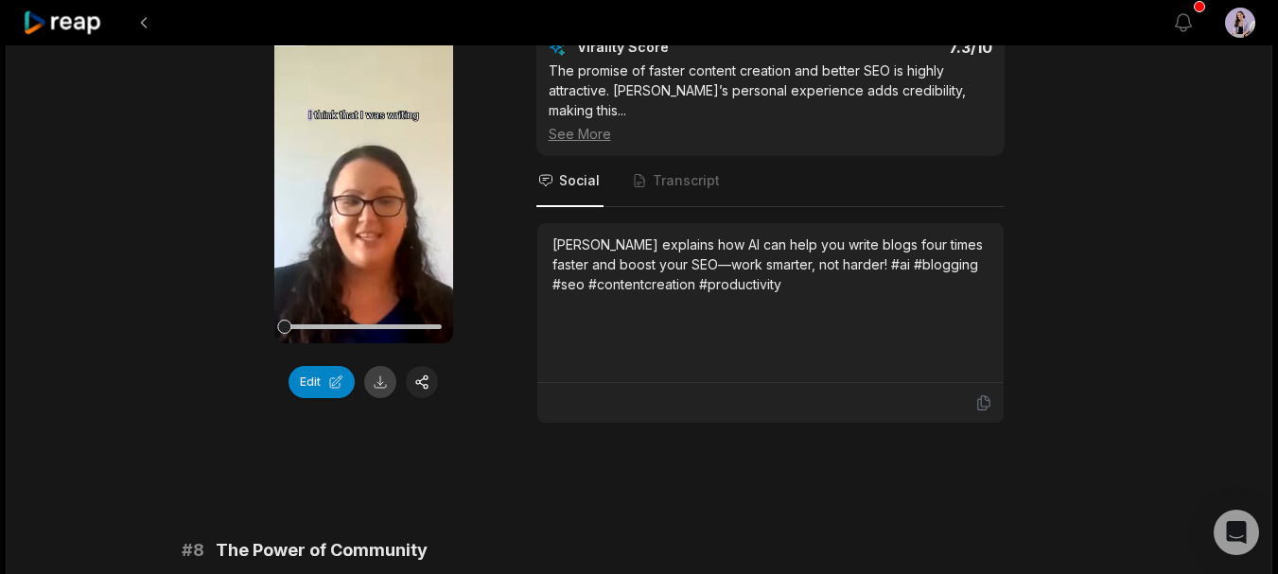
click at [380, 366] on button at bounding box center [380, 382] width 32 height 32
